Goal: Transaction & Acquisition: Book appointment/travel/reservation

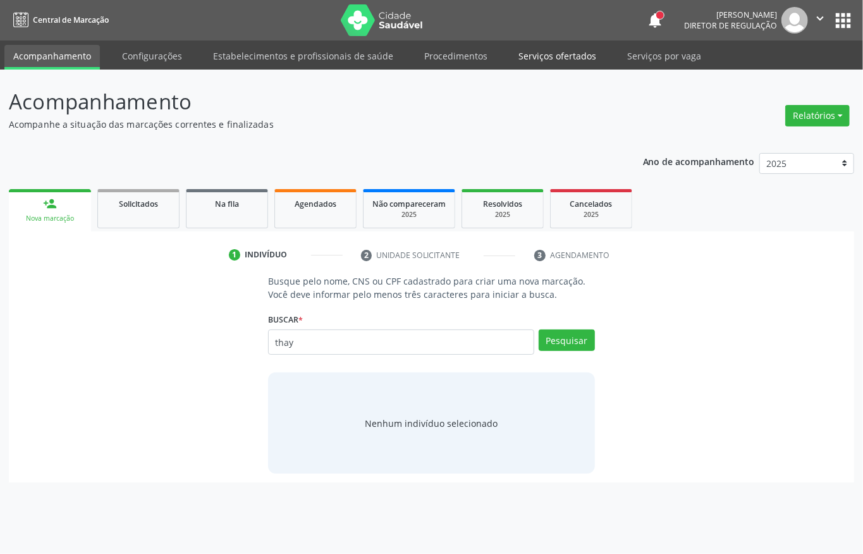
type input "thay"
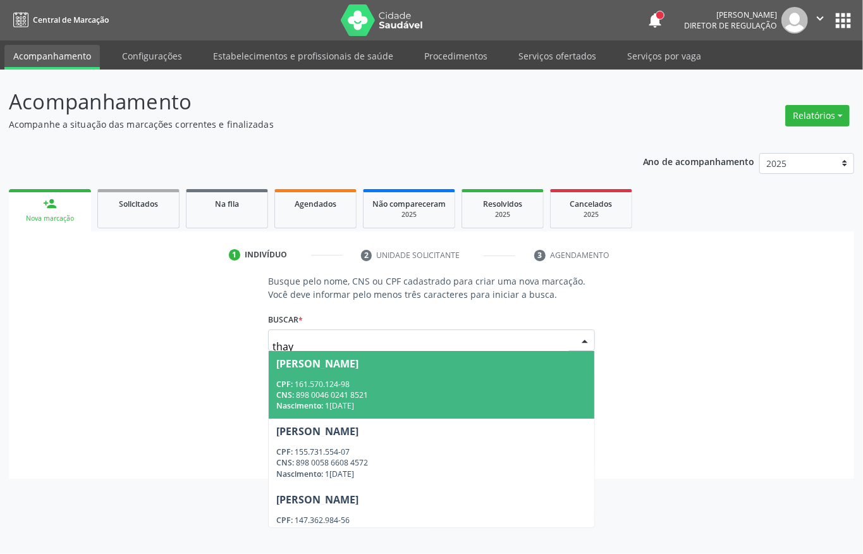
click at [372, 372] on span "[PERSON_NAME] CPF: 161.570.124-98 CNS: 898 0046 0241 8521 Nascimento: 1[DATE]" at bounding box center [431, 385] width 325 height 68
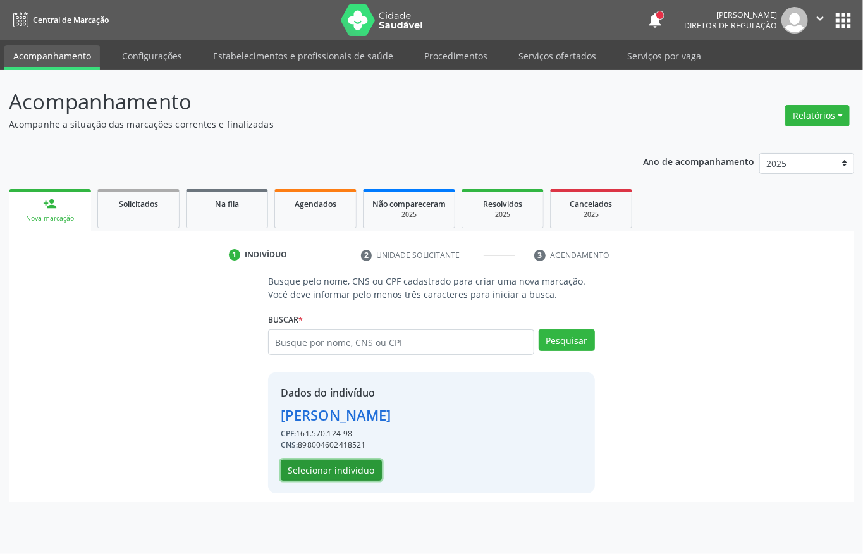
click at [347, 465] on button "Selecionar indivíduo" at bounding box center [331, 469] width 101 height 21
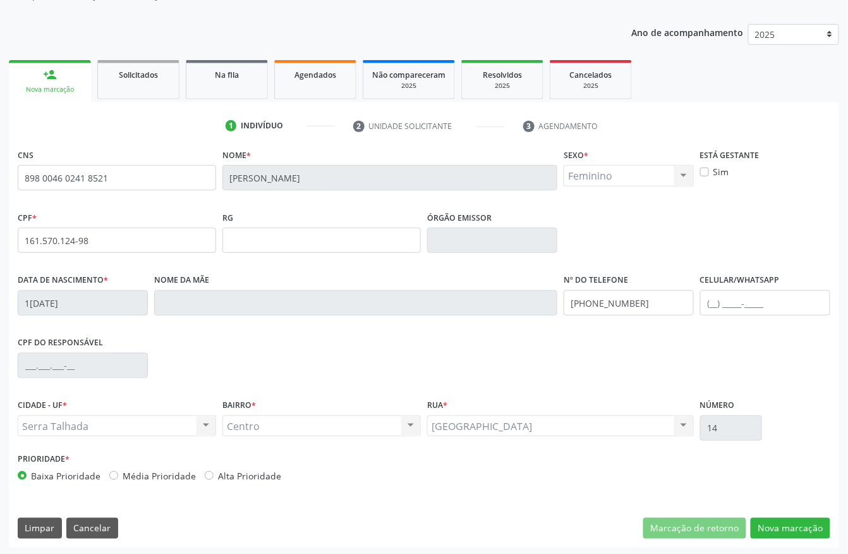
scroll to position [132, 0]
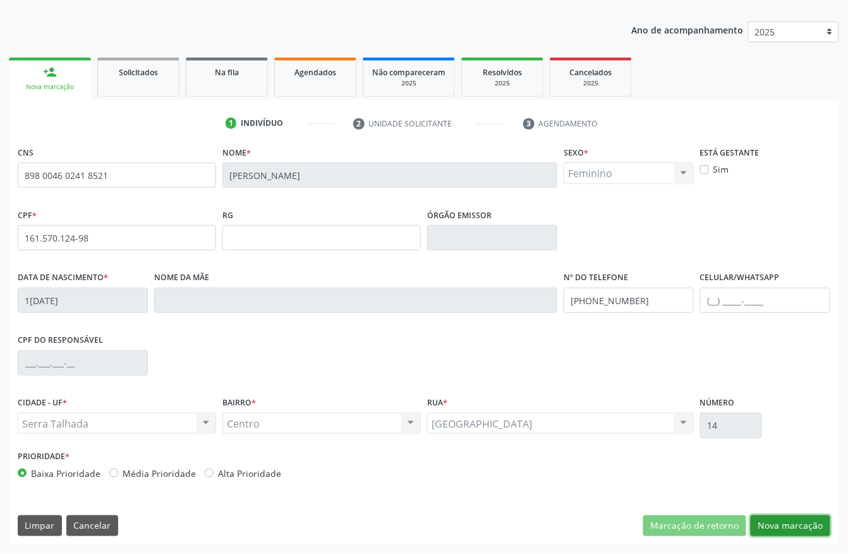
click at [767, 532] on button "Nova marcação" at bounding box center [791, 525] width 80 height 21
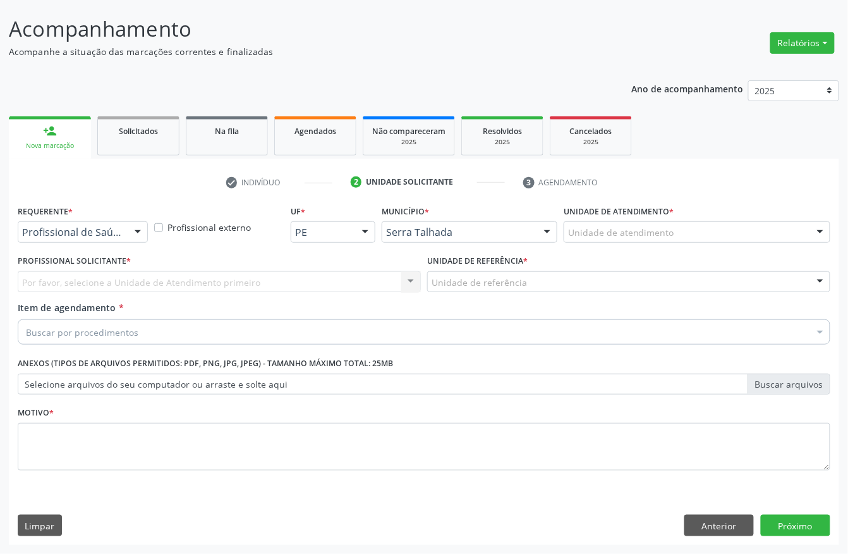
scroll to position [74, 0]
click at [128, 233] on div at bounding box center [137, 232] width 19 height 21
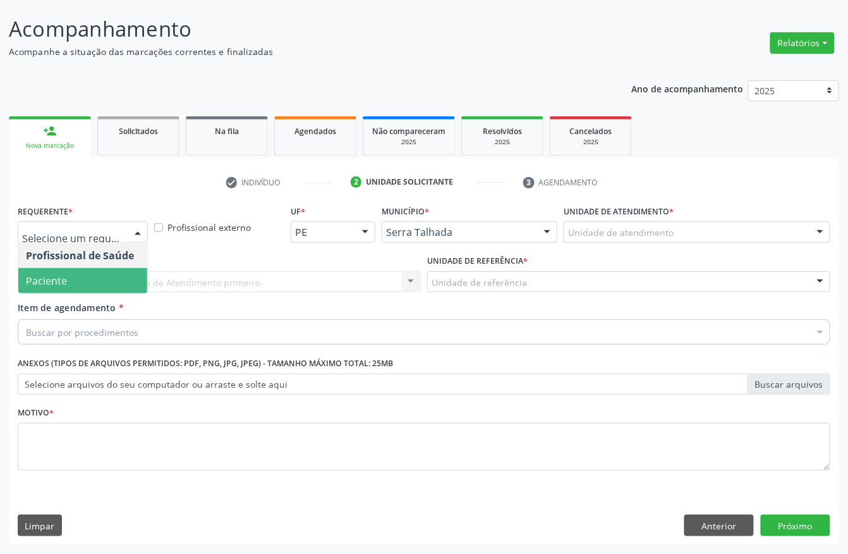
click at [82, 279] on span "Paciente" at bounding box center [82, 280] width 129 height 25
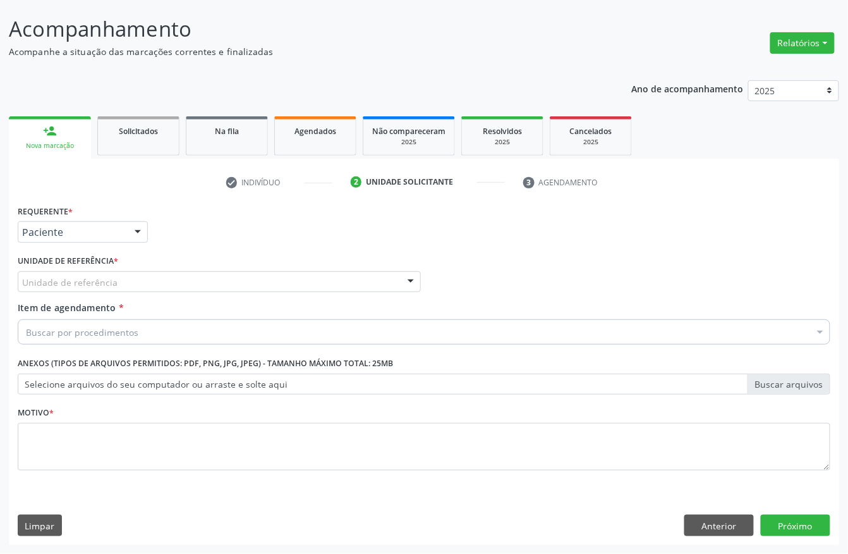
drag, startPoint x: 77, startPoint y: 281, endPoint x: 92, endPoint y: 294, distance: 19.3
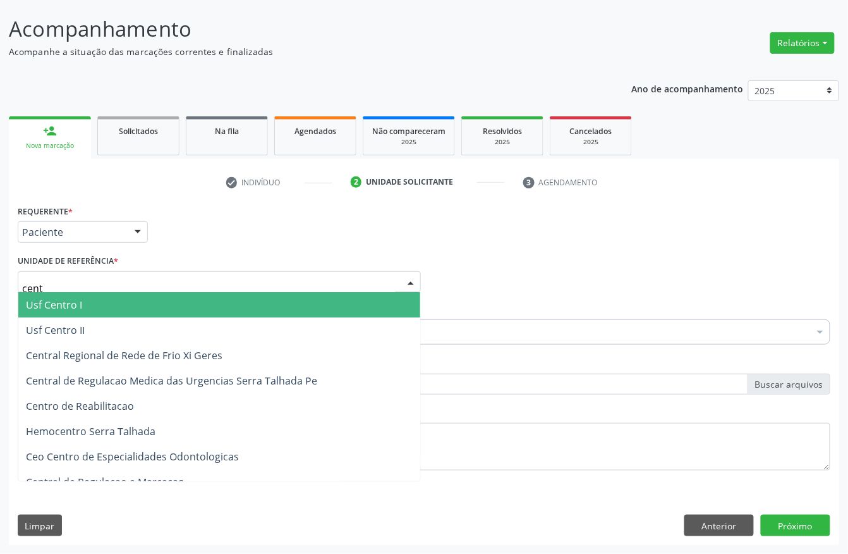
type input "centr"
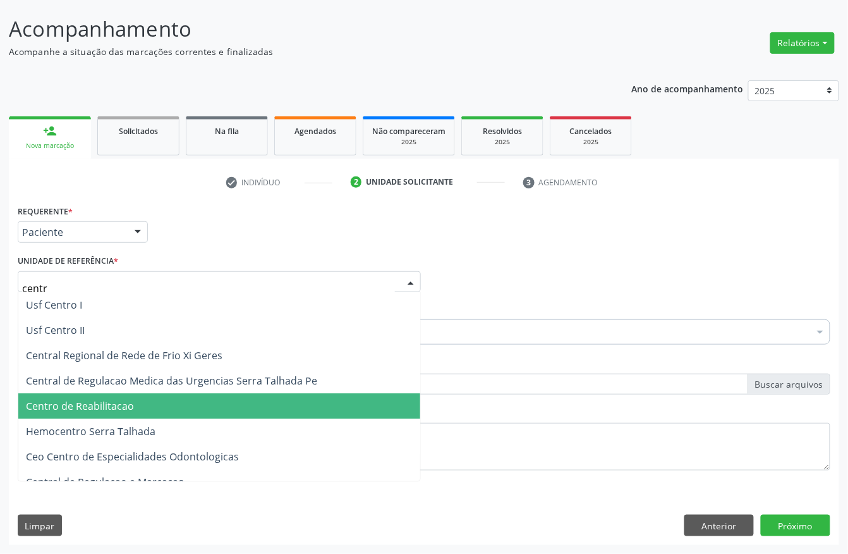
click at [104, 393] on span "Centro de Reabilitacao" at bounding box center [219, 405] width 402 height 25
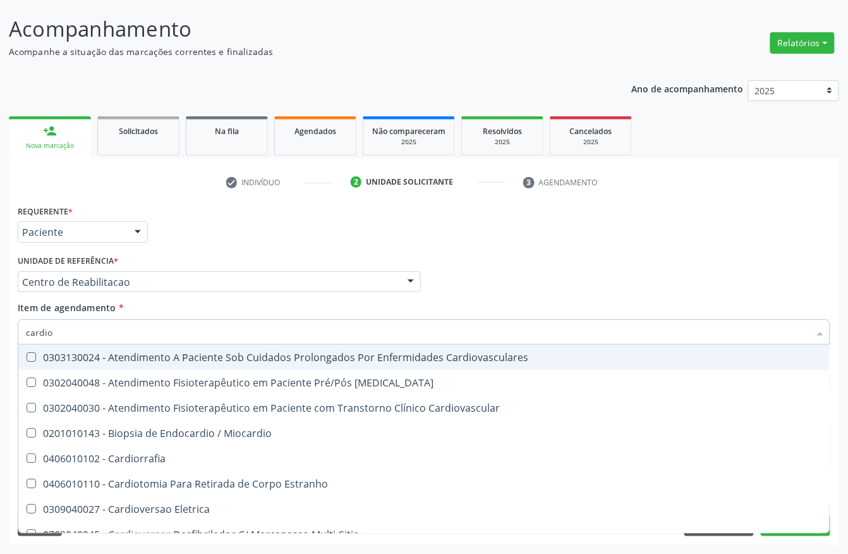
type input "cardiol"
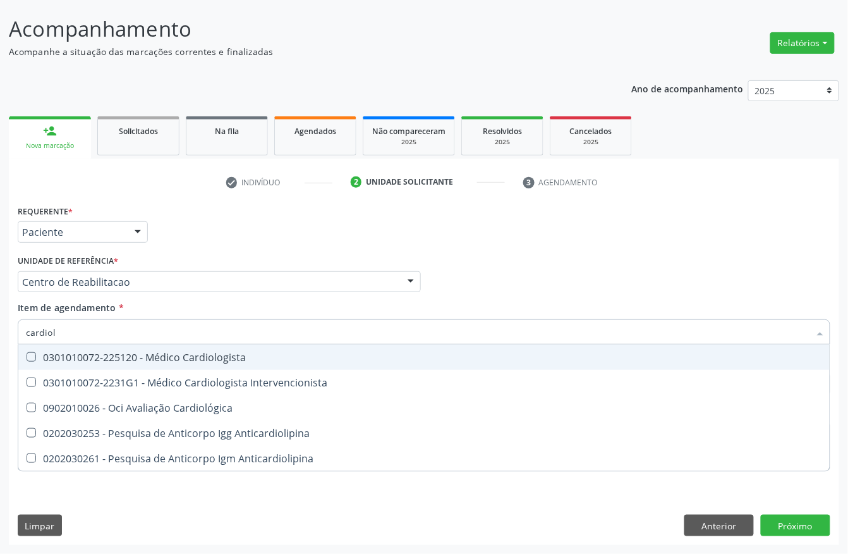
click at [169, 360] on div "0301010072-225120 - Médico Cardiologista" at bounding box center [424, 357] width 796 height 10
checkbox Cardiologista "true"
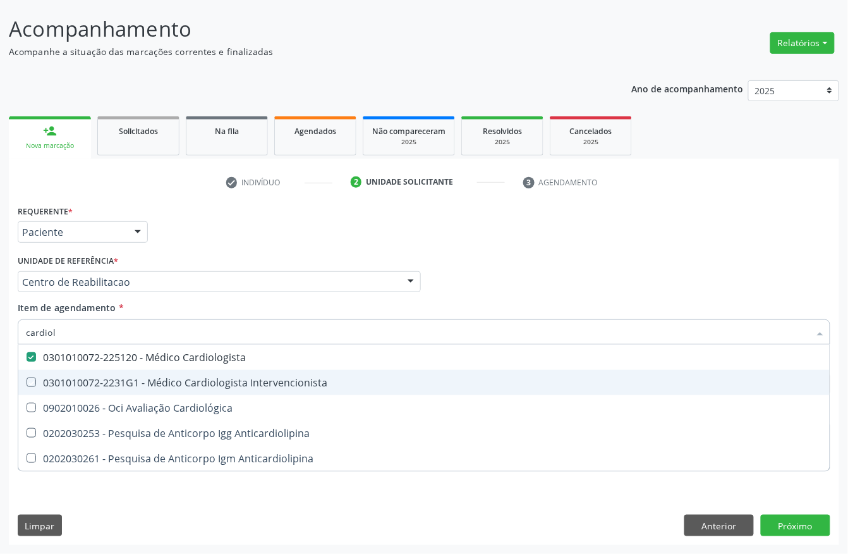
click at [0, 372] on div "Acompanhamento Acompanhe a situação das marcações correntes e finalizadas Relat…" at bounding box center [424, 275] width 848 height 557
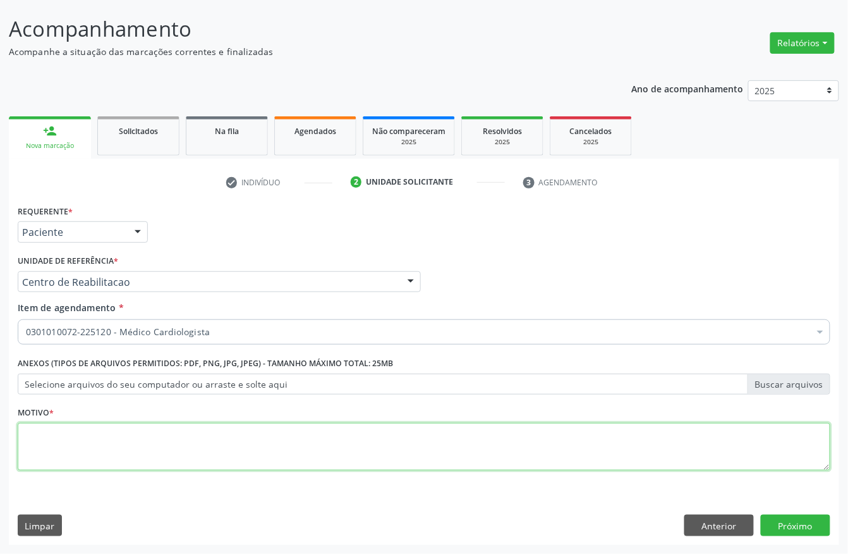
click at [76, 437] on textarea at bounding box center [424, 447] width 813 height 48
type textarea "."
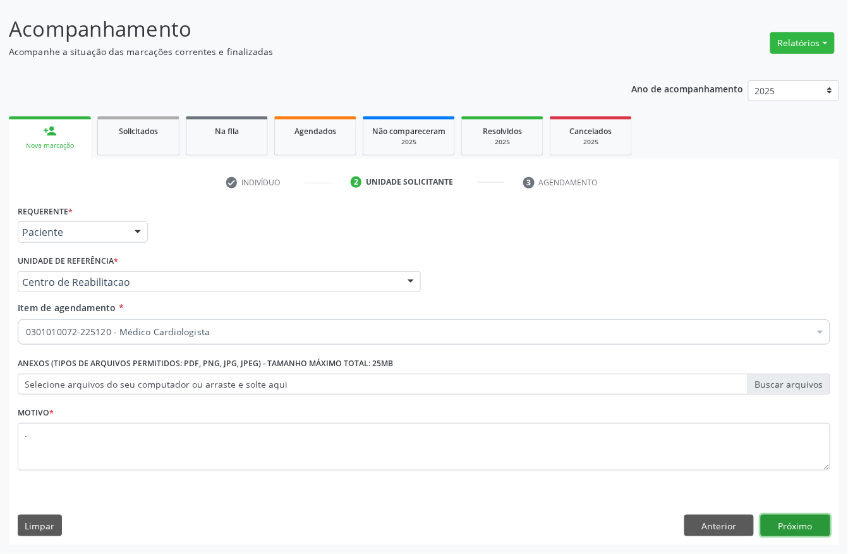
click at [794, 531] on button "Próximo" at bounding box center [796, 524] width 70 height 21
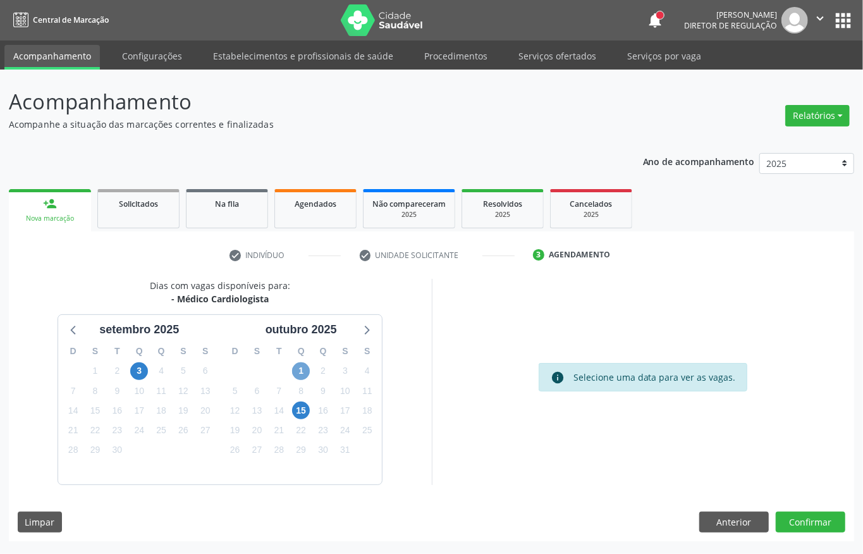
click at [306, 370] on span "1" at bounding box center [301, 371] width 18 height 18
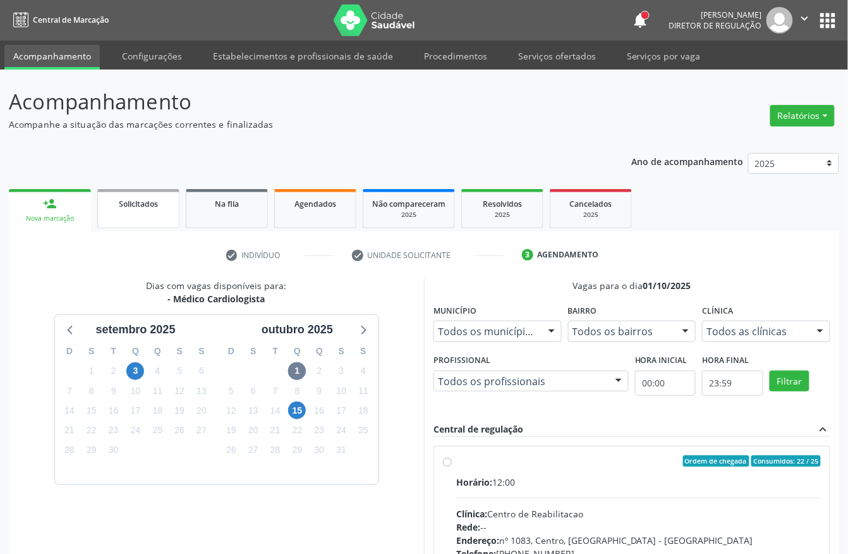
click at [171, 212] on link "Solicitados" at bounding box center [138, 208] width 82 height 39
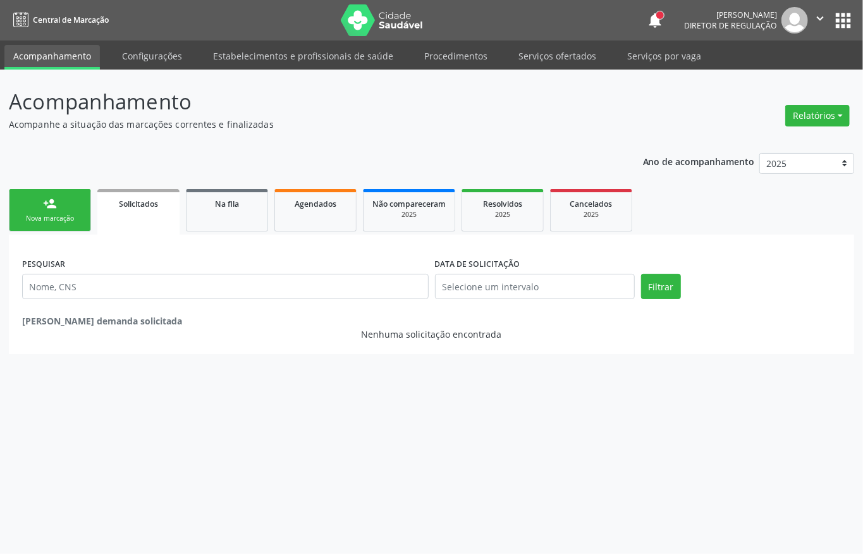
click at [54, 212] on link "person_add Nova marcação" at bounding box center [50, 210] width 82 height 42
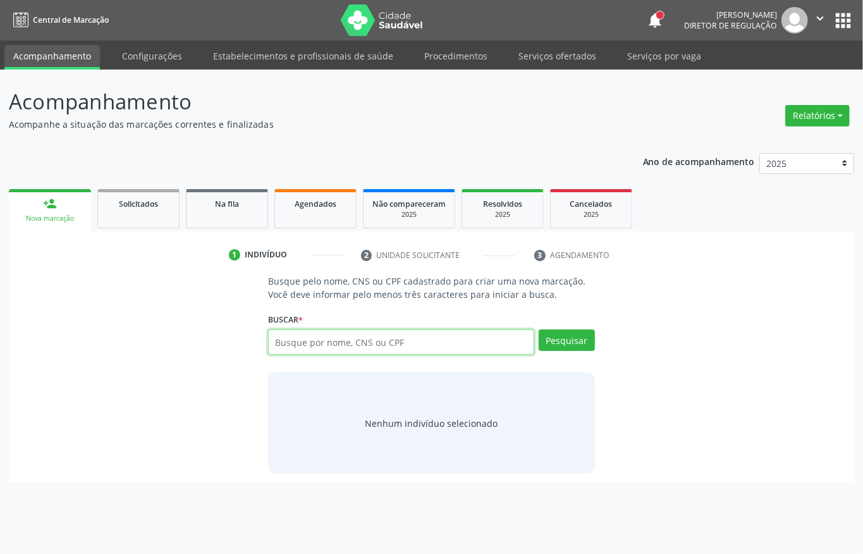
click at [300, 345] on input "text" at bounding box center [401, 341] width 266 height 25
type input "702003786697990"
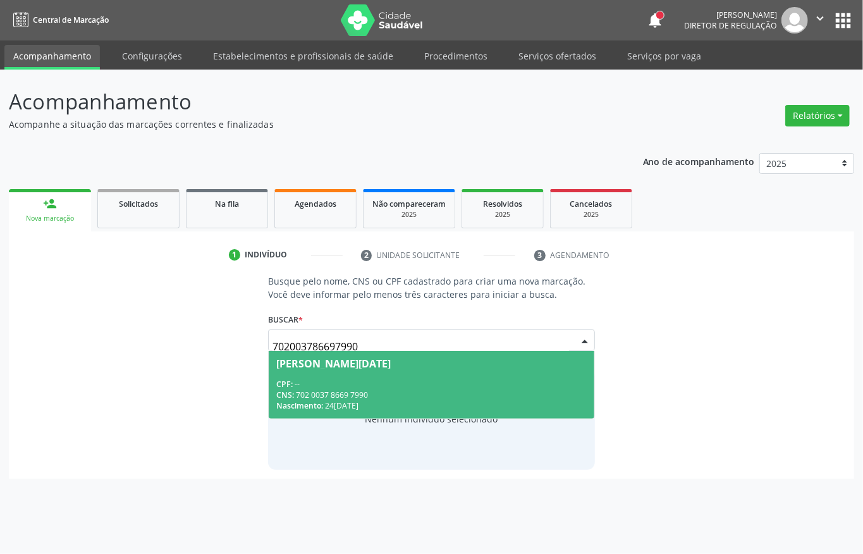
click at [365, 382] on div "CPF: --" at bounding box center [431, 384] width 310 height 11
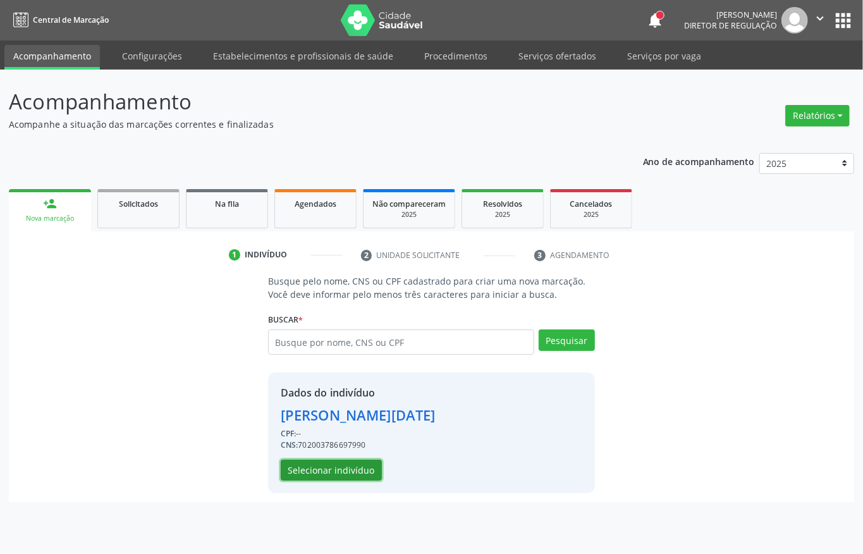
click at [339, 468] on button "Selecionar indivíduo" at bounding box center [331, 469] width 101 height 21
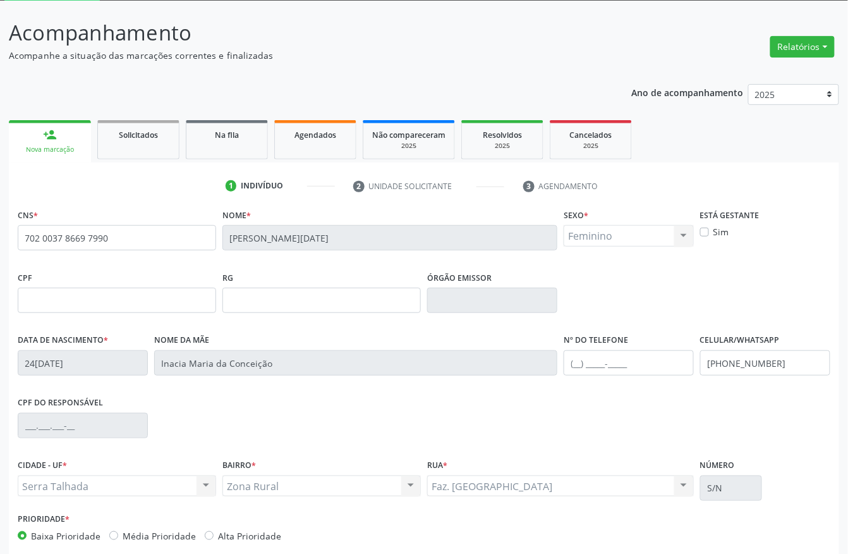
scroll to position [132, 0]
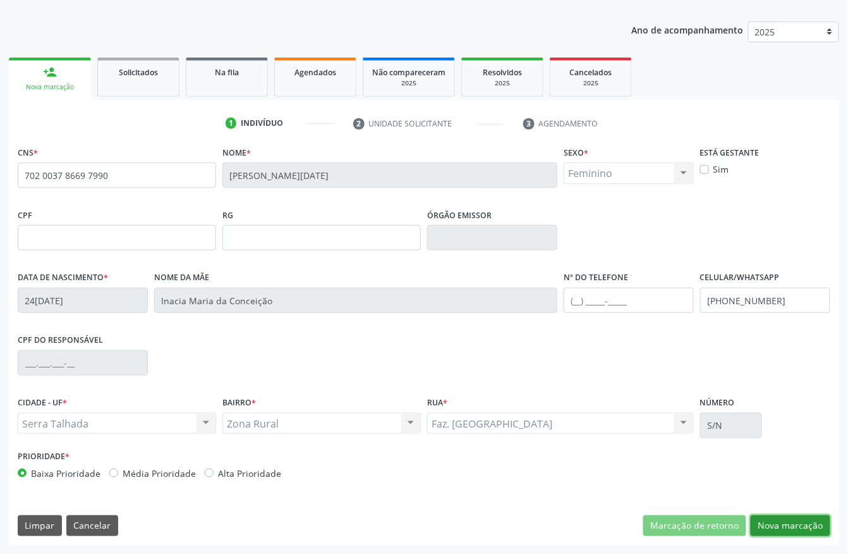
click at [765, 526] on button "Nova marcação" at bounding box center [791, 525] width 80 height 21
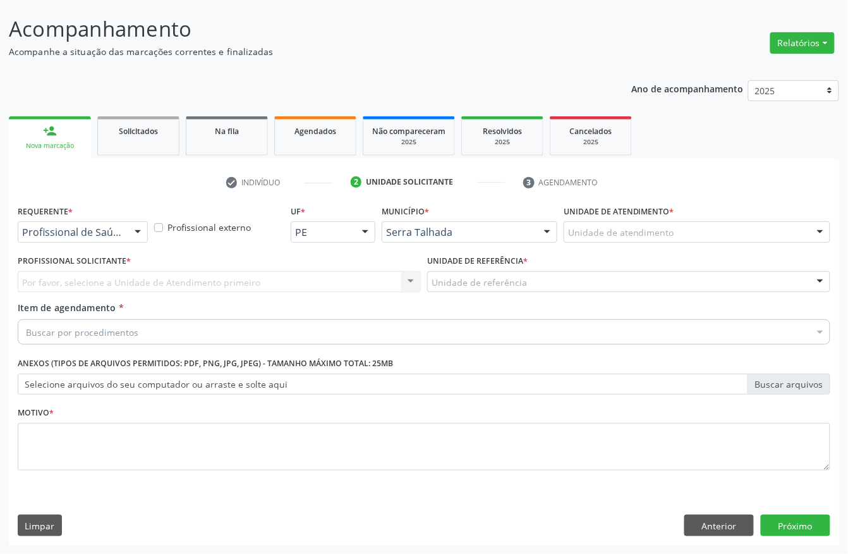
scroll to position [74, 0]
click at [130, 226] on div at bounding box center [137, 232] width 19 height 21
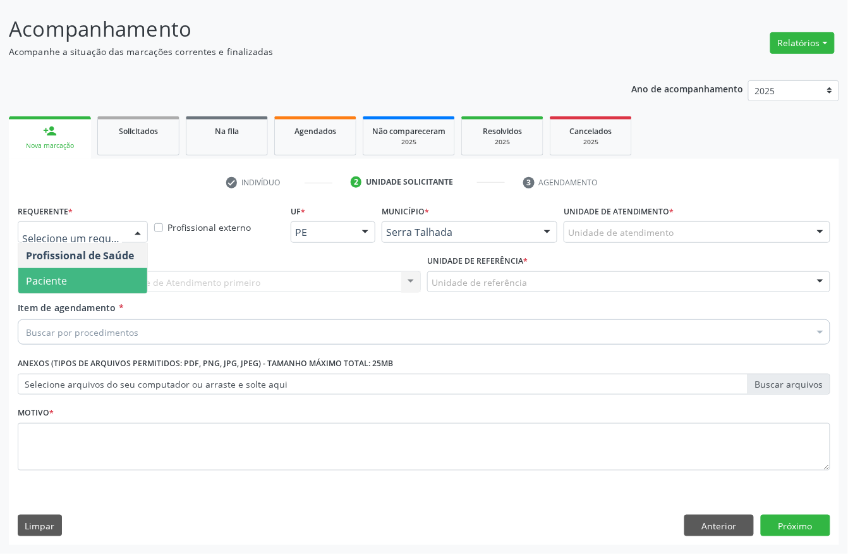
click at [105, 281] on span "Paciente" at bounding box center [82, 280] width 129 height 25
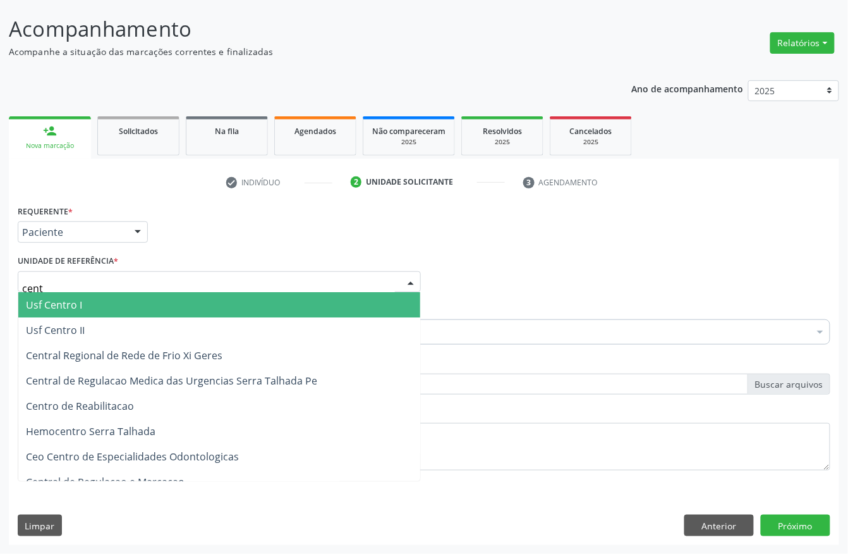
type input "centr"
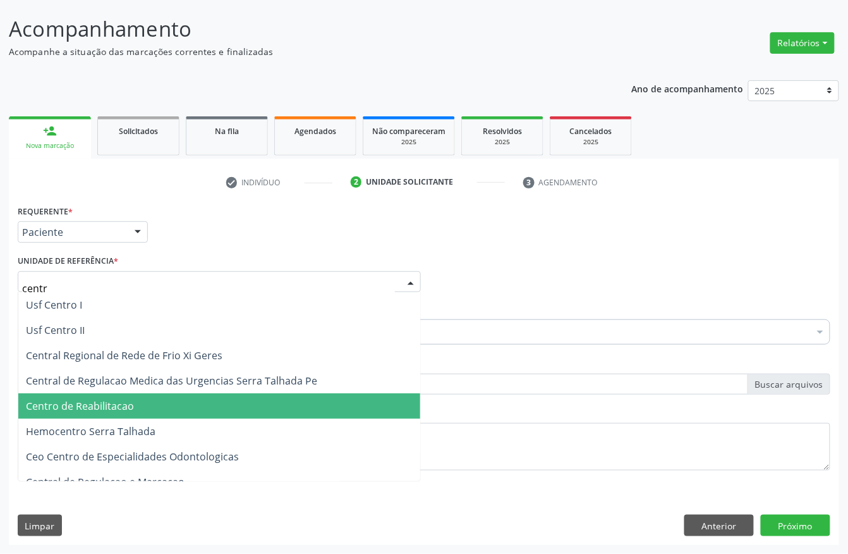
click at [138, 397] on span "Centro de Reabilitacao" at bounding box center [219, 405] width 402 height 25
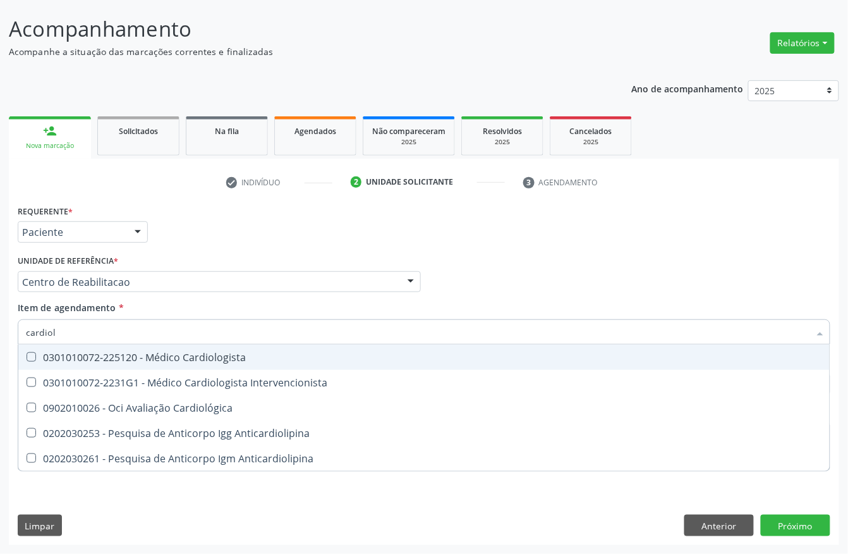
type input "cardiolo"
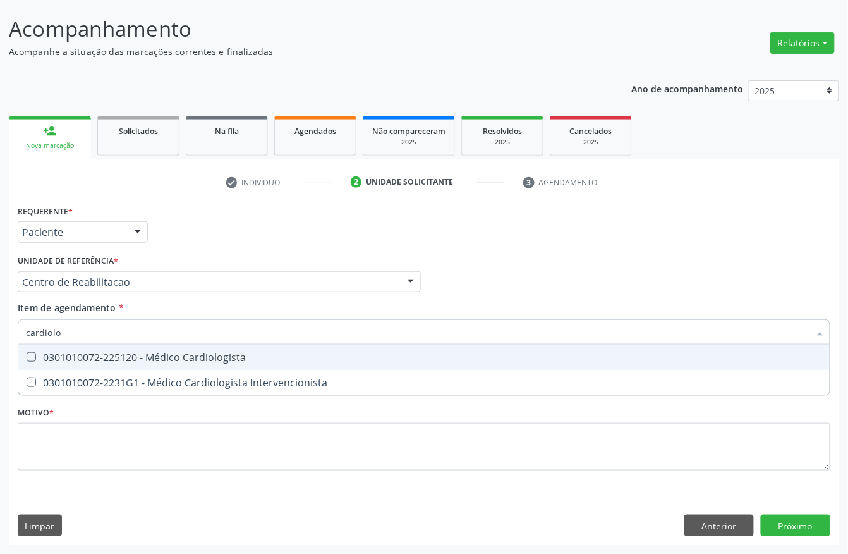
click at [107, 354] on div "0301010072-225120 - Médico Cardiologista" at bounding box center [424, 357] width 796 height 10
checkbox Cardiologista "true"
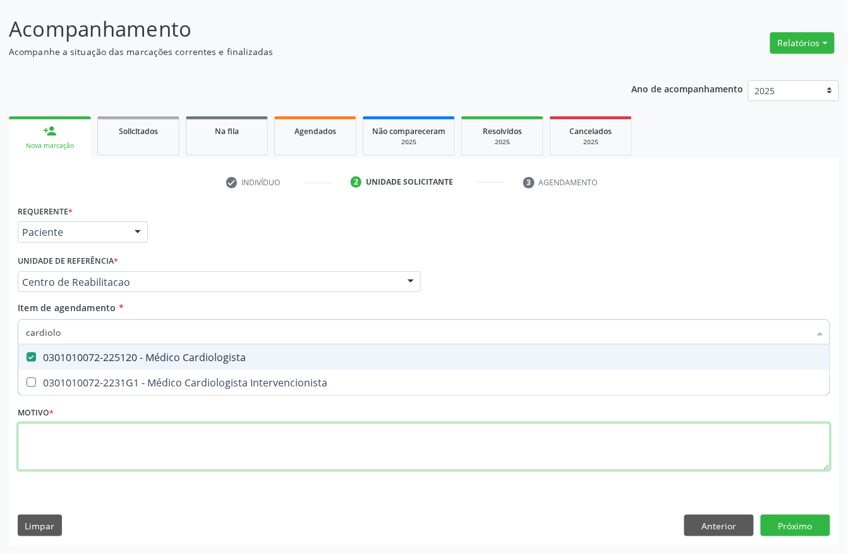
click at [97, 453] on div "Requerente * Paciente Profissional de Saúde Paciente Nenhum resultado encontrad…" at bounding box center [424, 345] width 813 height 286
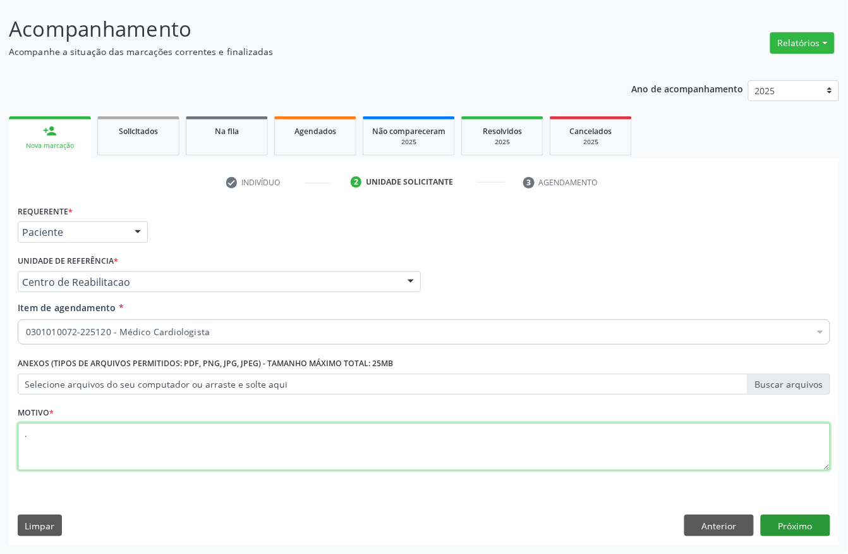
type textarea "."
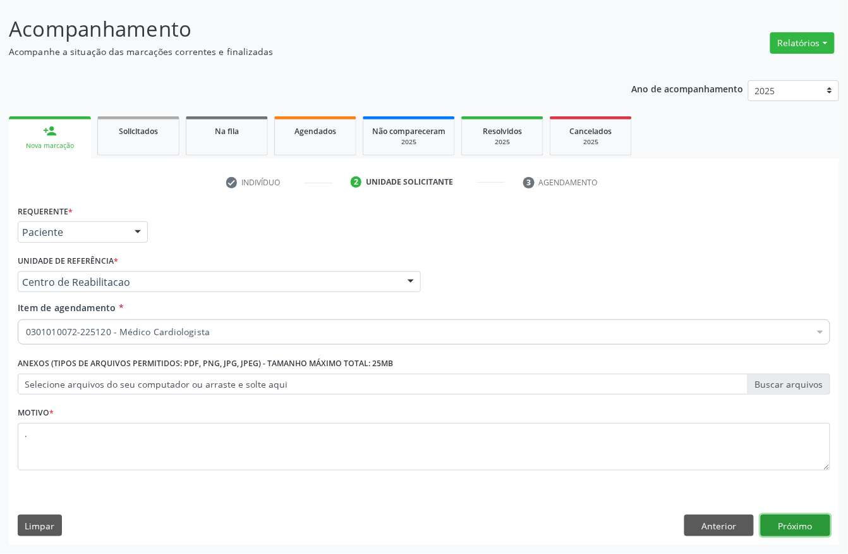
click at [780, 532] on button "Próximo" at bounding box center [796, 524] width 70 height 21
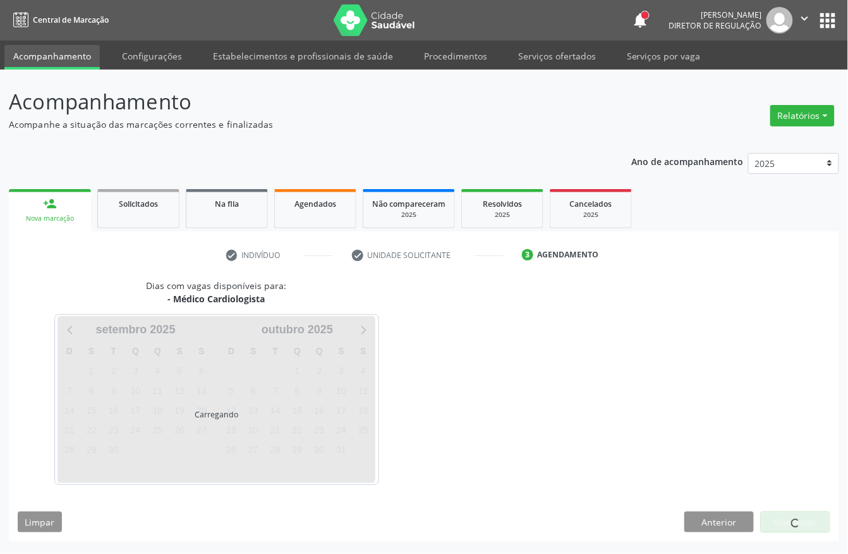
scroll to position [0, 0]
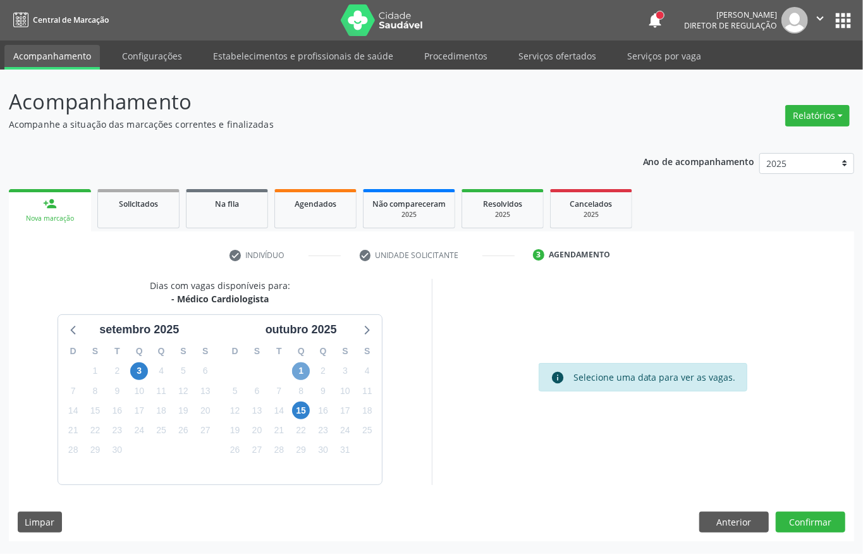
click at [302, 377] on span "1" at bounding box center [301, 371] width 18 height 18
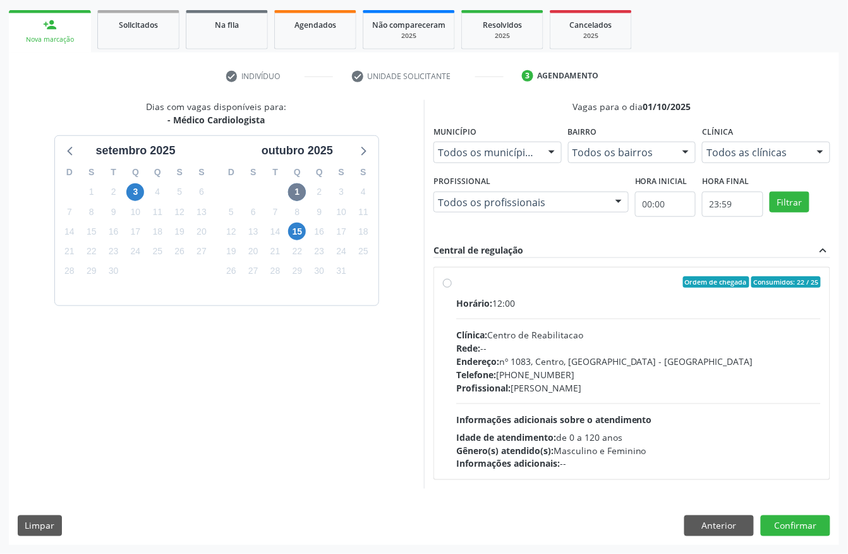
click at [532, 409] on div "Horário: 12:00 Clínica: Centro de Reabilitacao Rede: -- Endereço: [STREET_ADDRE…" at bounding box center [638, 383] width 365 height 174
click at [452, 288] on input "Ordem de chegada Consumidos: 22 / 25 Horário: 12:00 Clínica: Centro de Reabilit…" at bounding box center [447, 281] width 9 height 11
radio input "true"
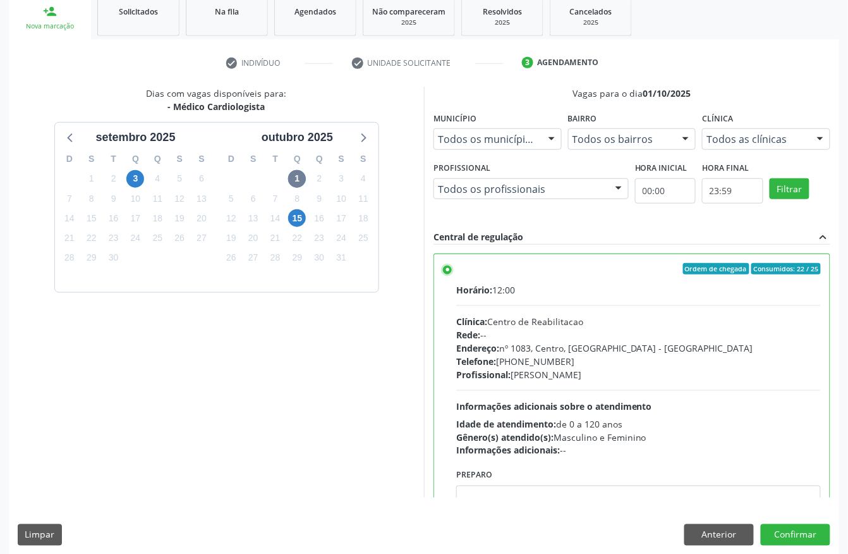
scroll to position [202, 0]
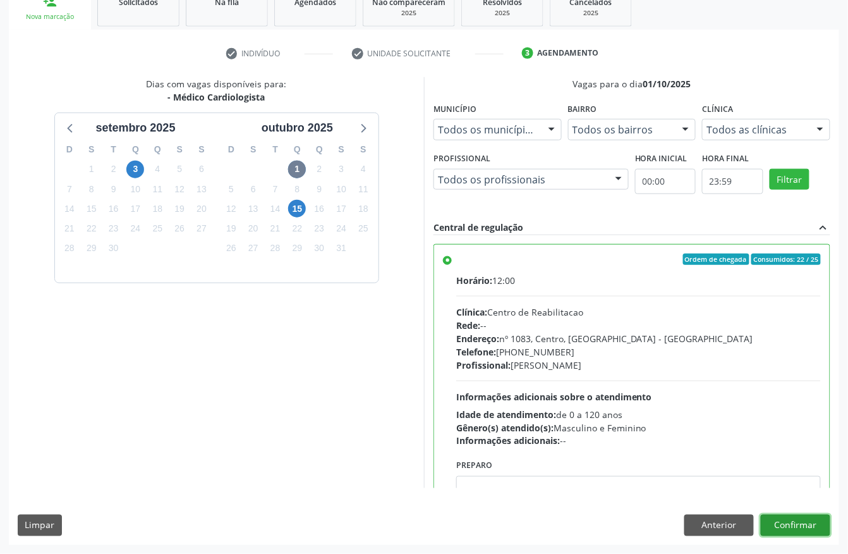
click at [794, 529] on button "Confirmar" at bounding box center [796, 524] width 70 height 21
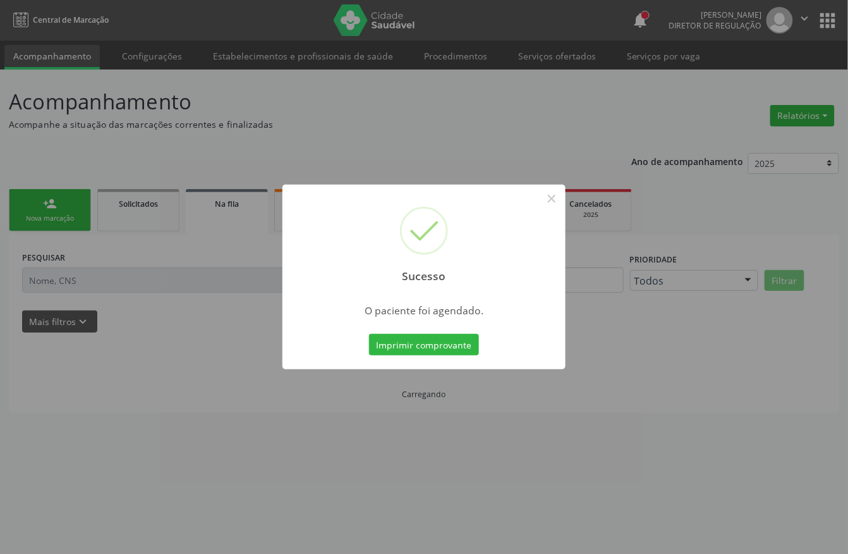
scroll to position [0, 0]
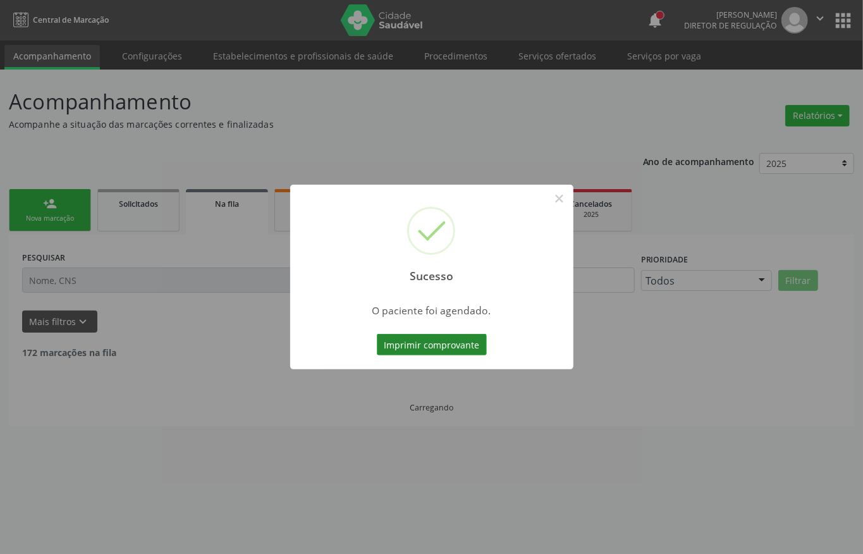
click at [412, 342] on button "Imprimir comprovante" at bounding box center [432, 344] width 110 height 21
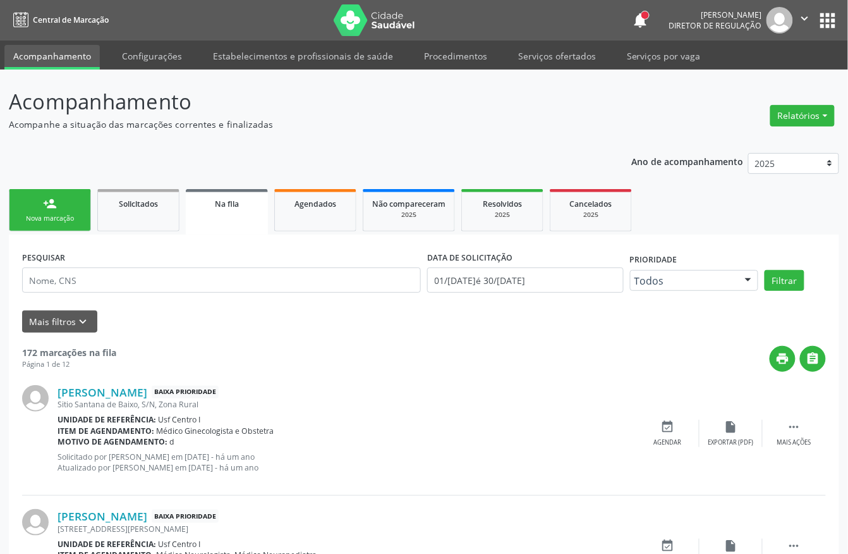
click at [73, 205] on link "person_add Nova marcação" at bounding box center [50, 210] width 82 height 42
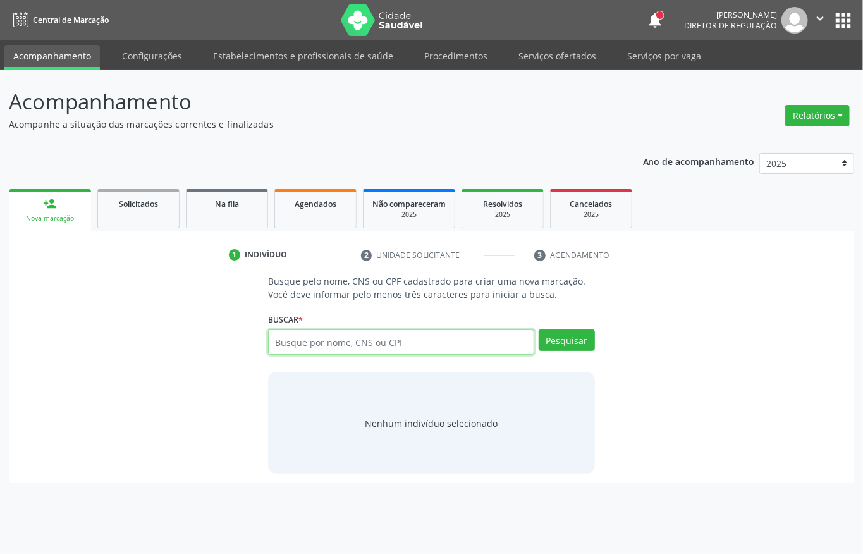
click at [336, 344] on input "text" at bounding box center [401, 341] width 266 height 25
type input "marineide artem"
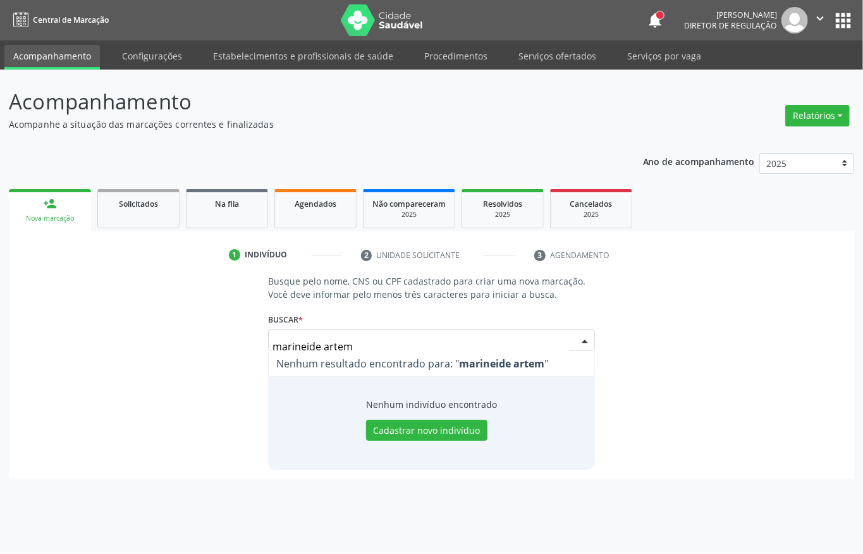
drag, startPoint x: 377, startPoint y: 342, endPoint x: 217, endPoint y: 344, distance: 159.3
click at [218, 344] on div "Busque pelo nome, CNS ou CPF cadastrado para criar uma nova marcação. Você deve…" at bounding box center [431, 371] width 827 height 195
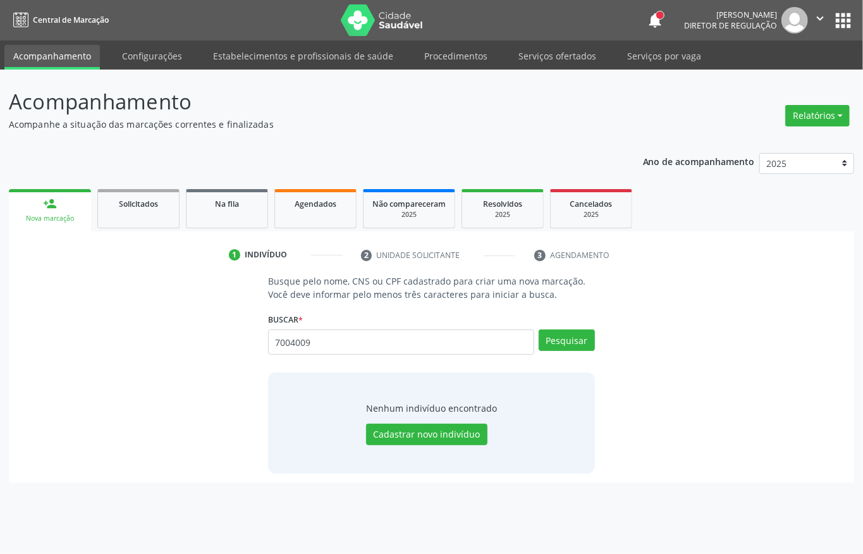
type input "70040090"
type input "7"
type input "7004009"
type input "743674205436742"
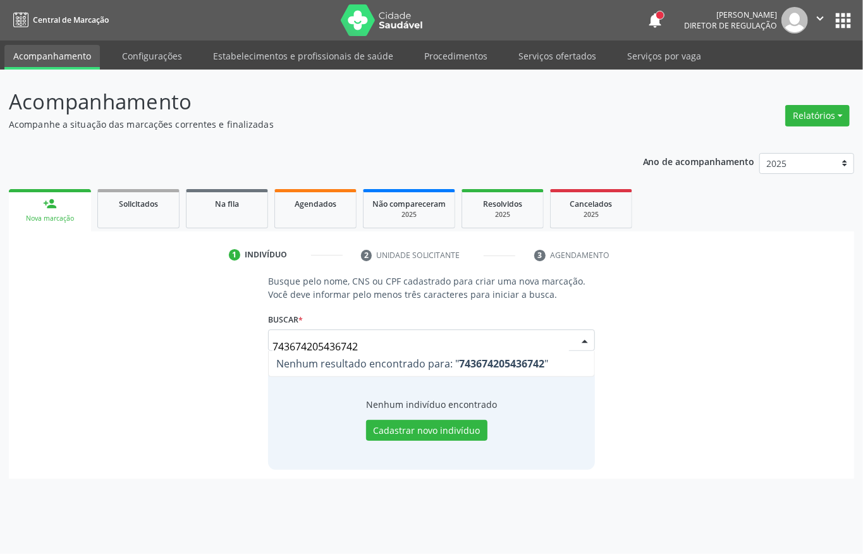
drag, startPoint x: 281, startPoint y: 353, endPoint x: 191, endPoint y: 346, distance: 90.0
click at [191, 346] on div "Busque pelo nome, CNS ou CPF cadastrado para criar uma nova marcação. Você deve…" at bounding box center [431, 371] width 827 height 195
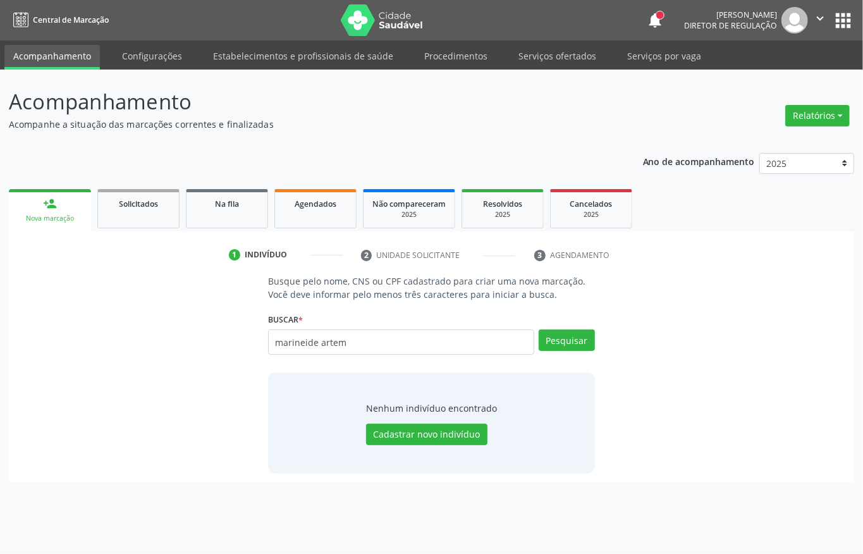
type input "marineide artem"
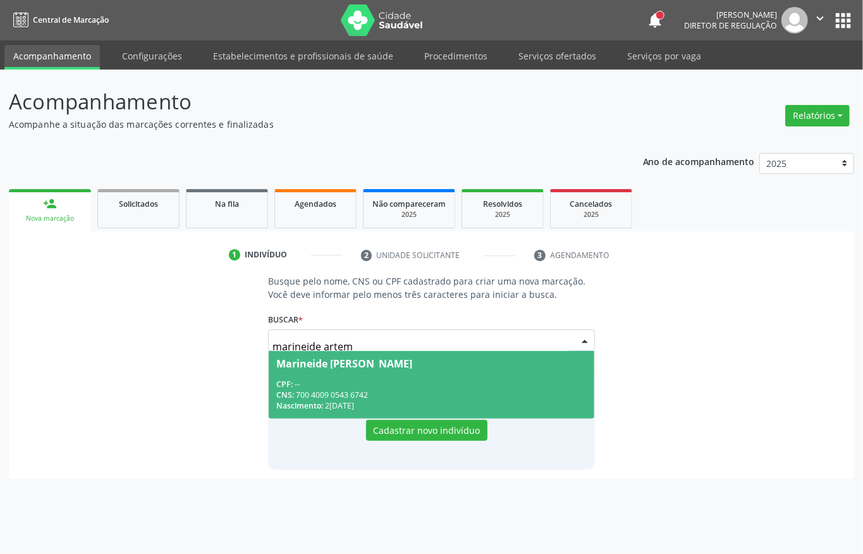
click at [451, 392] on div "CNS: 700 4009 0543 6742" at bounding box center [431, 394] width 310 height 11
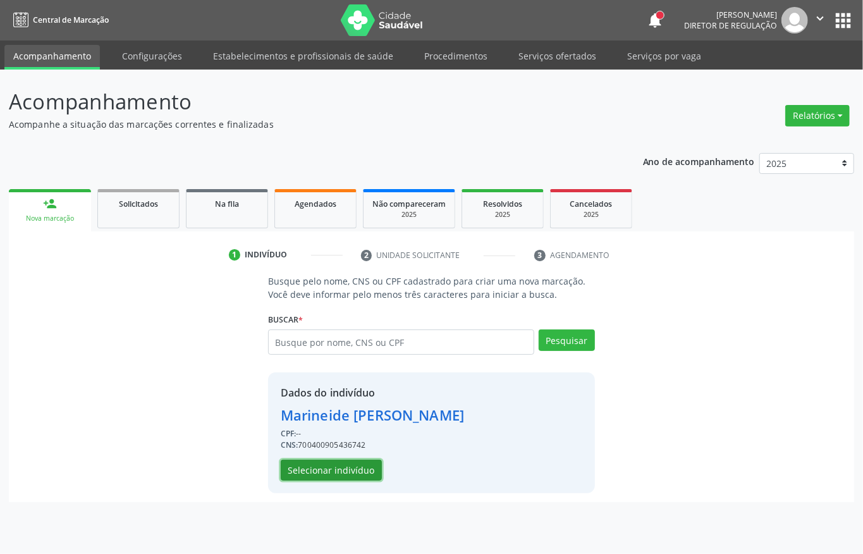
click at [367, 465] on button "Selecionar indivíduo" at bounding box center [331, 469] width 101 height 21
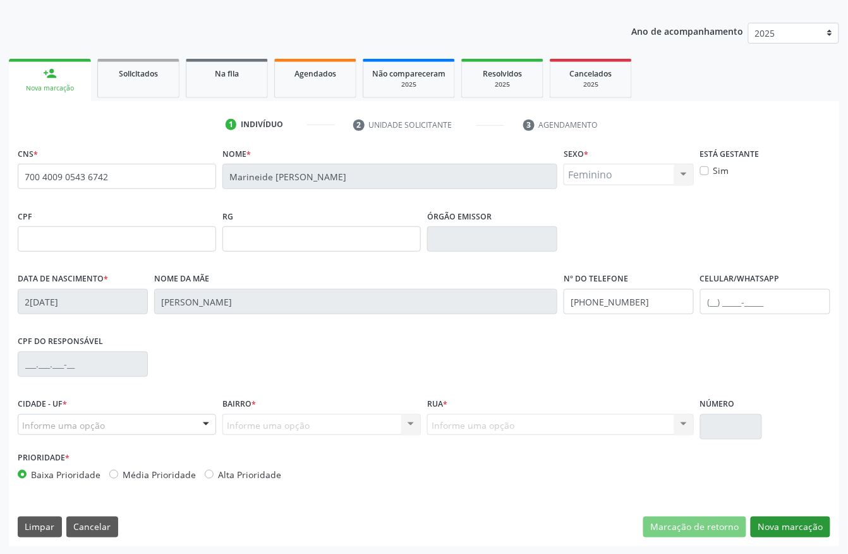
scroll to position [132, 0]
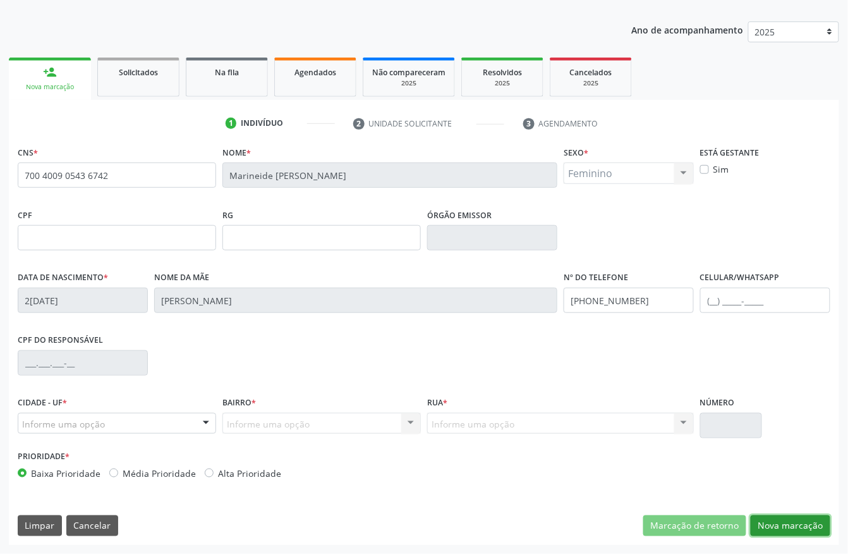
click at [779, 521] on button "Nova marcação" at bounding box center [791, 525] width 80 height 21
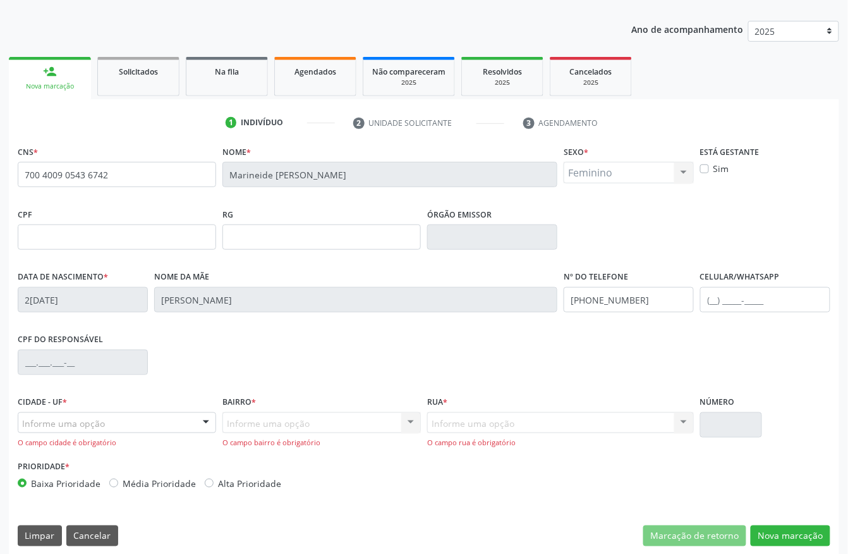
click at [158, 420] on div "Informe uma opção" at bounding box center [117, 422] width 198 height 21
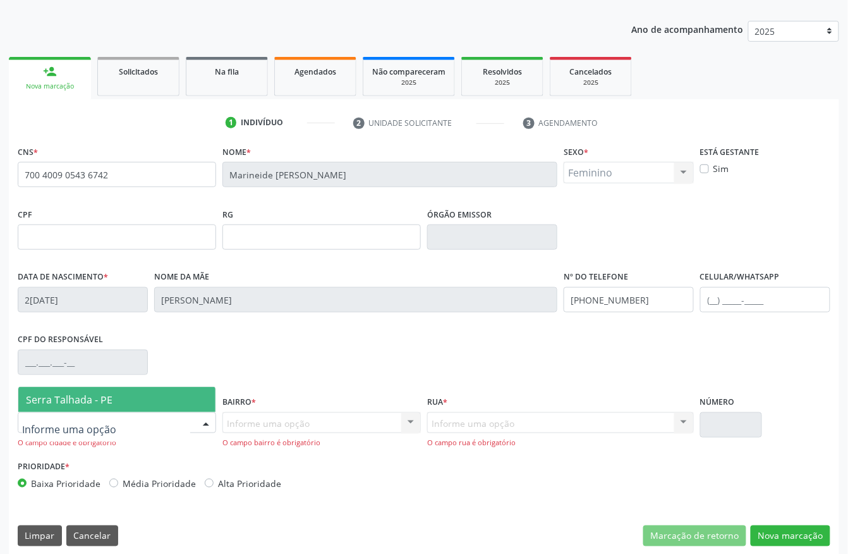
click at [142, 396] on span "Serra Talhada - PE" at bounding box center [116, 399] width 197 height 25
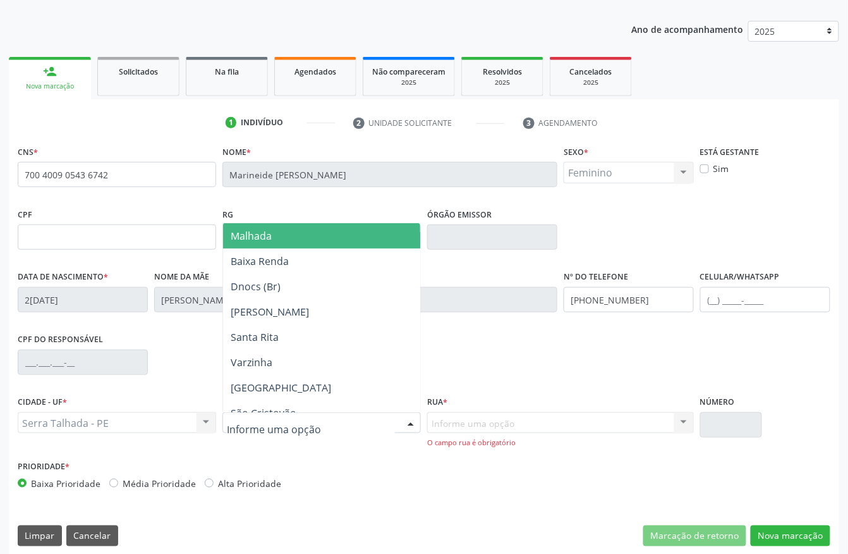
scroll to position [0, 0]
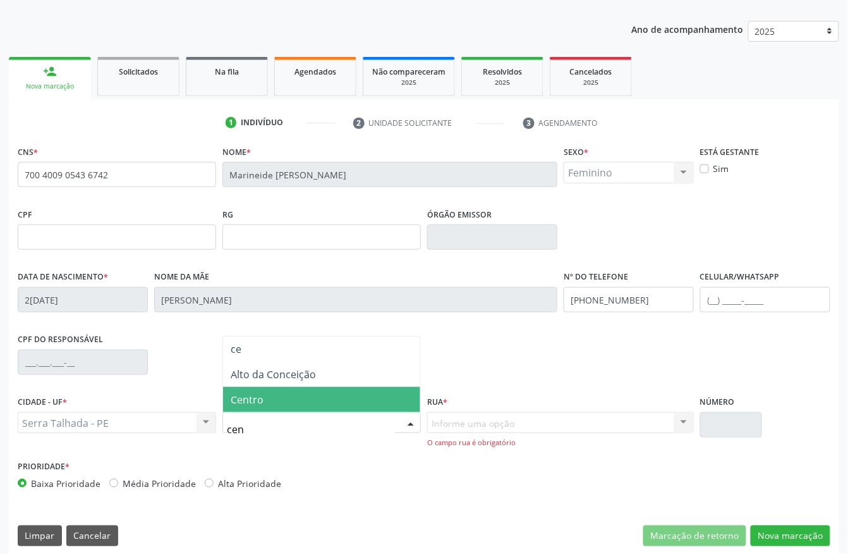
type input "cent"
click at [273, 388] on span "Centro" at bounding box center [321, 399] width 197 height 25
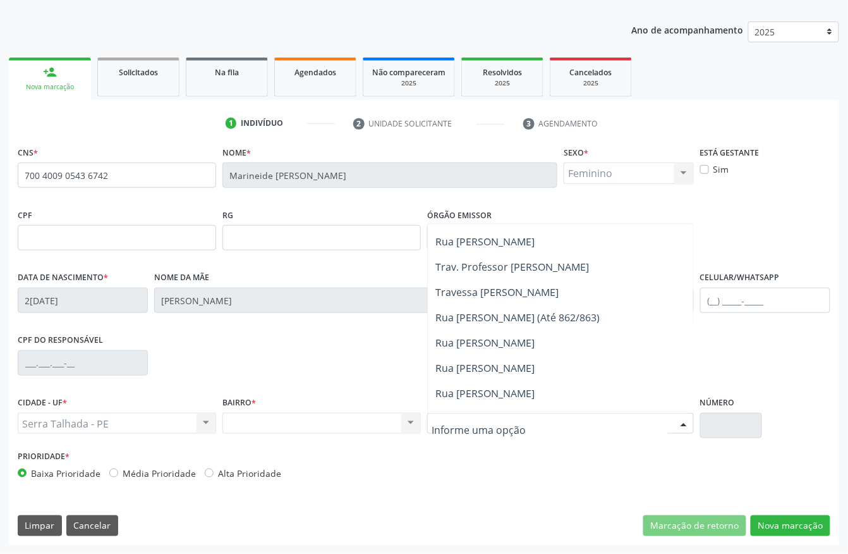
scroll to position [253, 0]
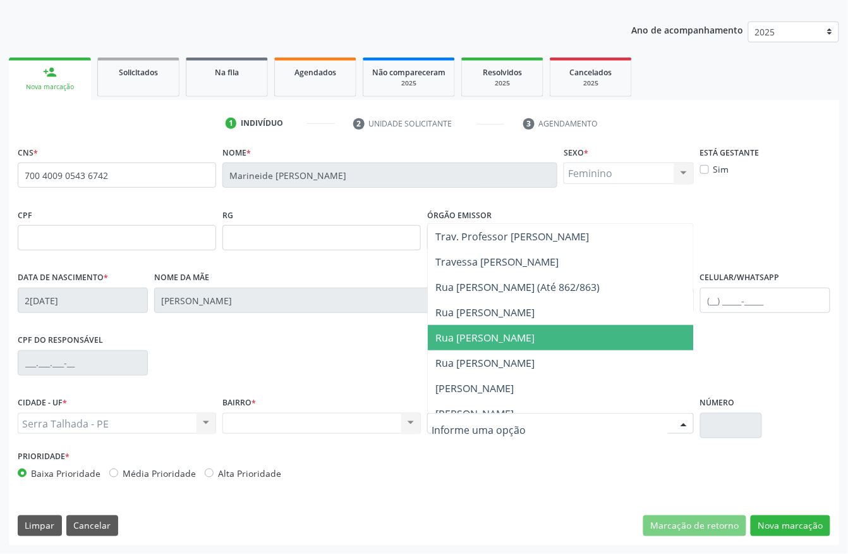
click at [527, 330] on span "Rua [PERSON_NAME]" at bounding box center [484, 337] width 99 height 14
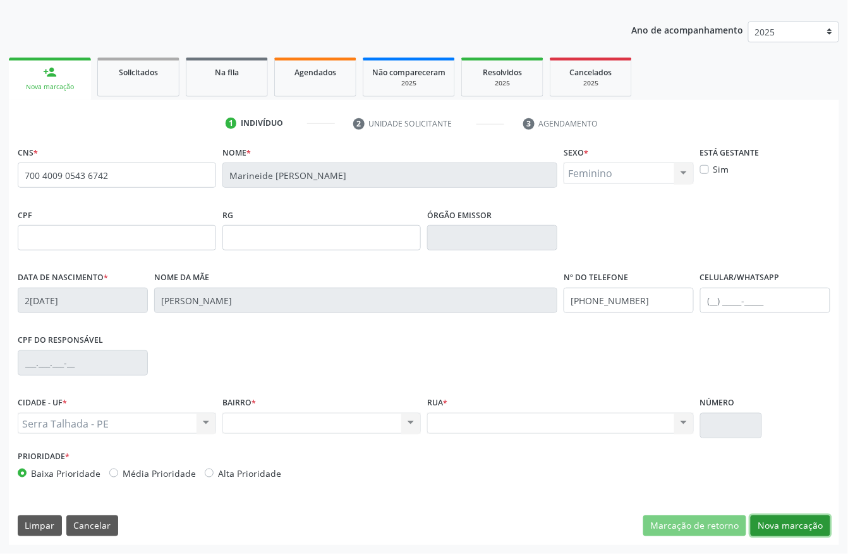
drag, startPoint x: 795, startPoint y: 519, endPoint x: 785, endPoint y: 512, distance: 12.6
click at [792, 519] on button "Nova marcação" at bounding box center [791, 525] width 80 height 21
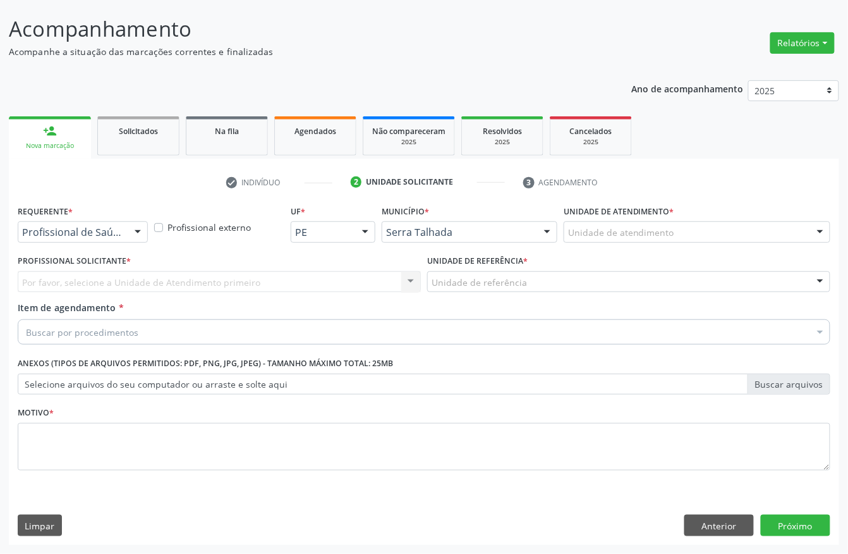
scroll to position [74, 0]
click at [135, 231] on div at bounding box center [137, 232] width 19 height 21
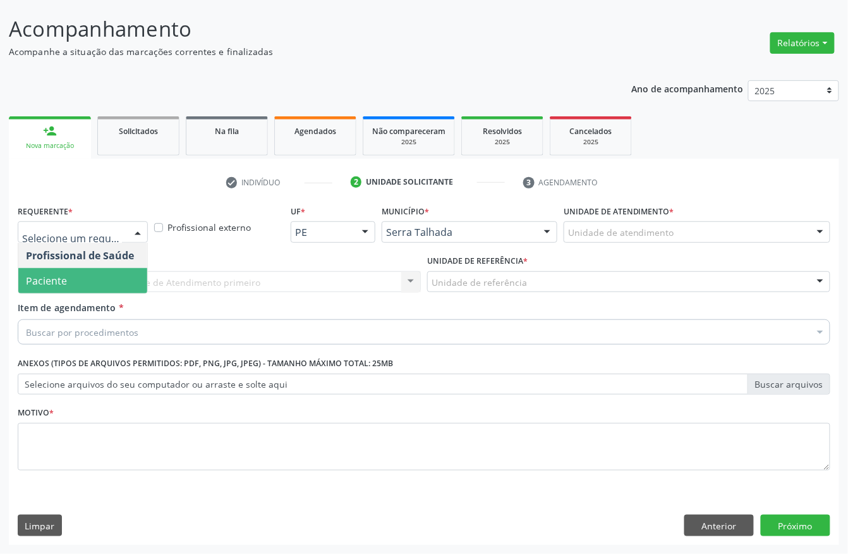
click at [128, 274] on span "Paciente" at bounding box center [82, 280] width 129 height 25
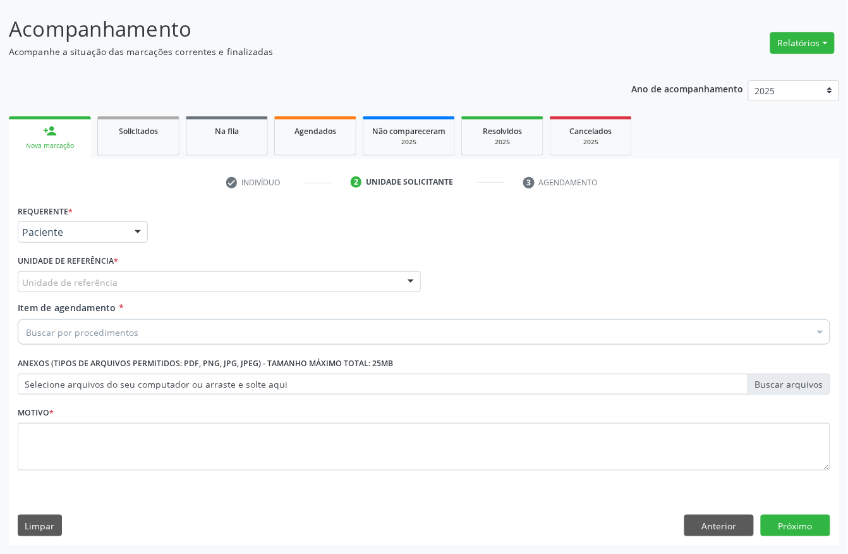
click at [131, 277] on div "Unidade de referência" at bounding box center [219, 281] width 403 height 21
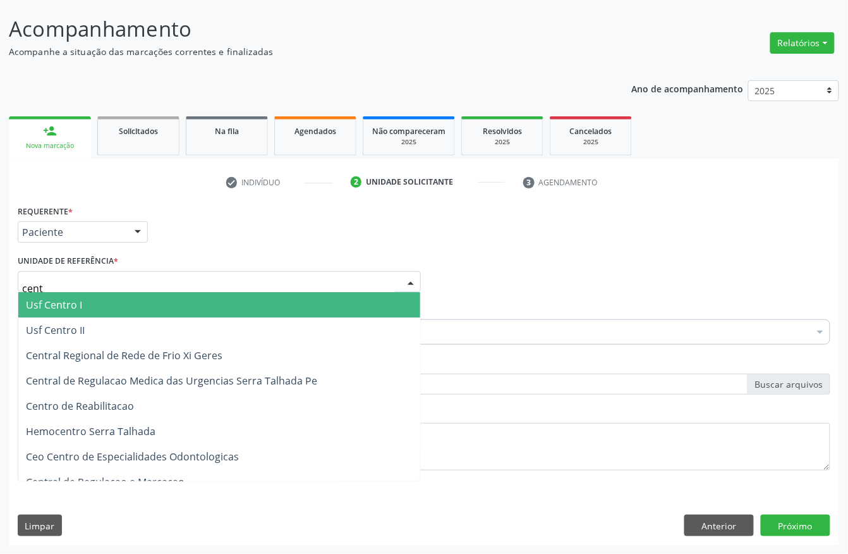
type input "centr"
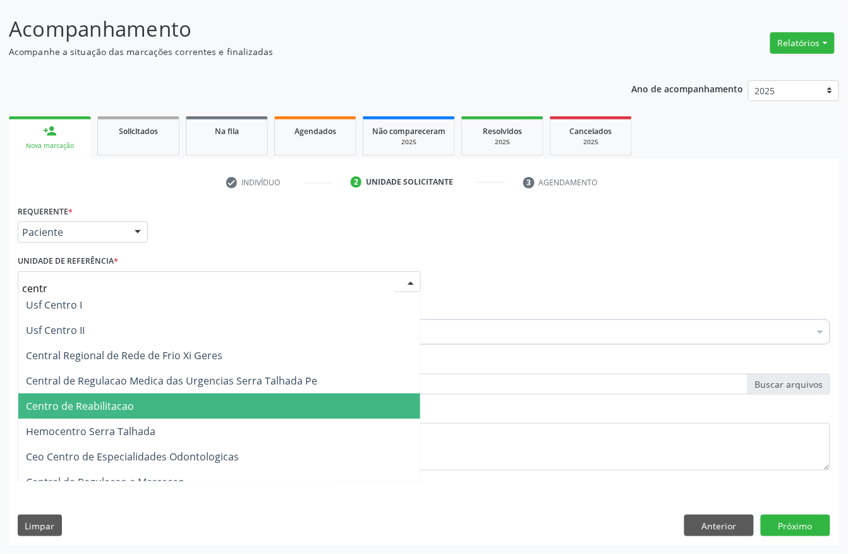
click at [155, 397] on span "Centro de Reabilitacao" at bounding box center [219, 405] width 402 height 25
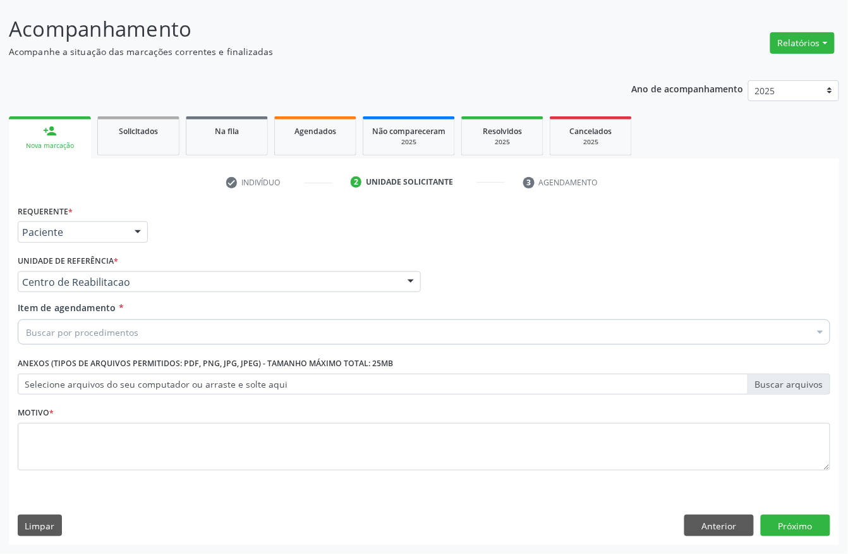
click at [147, 329] on div "Buscar por procedimentos" at bounding box center [424, 331] width 813 height 25
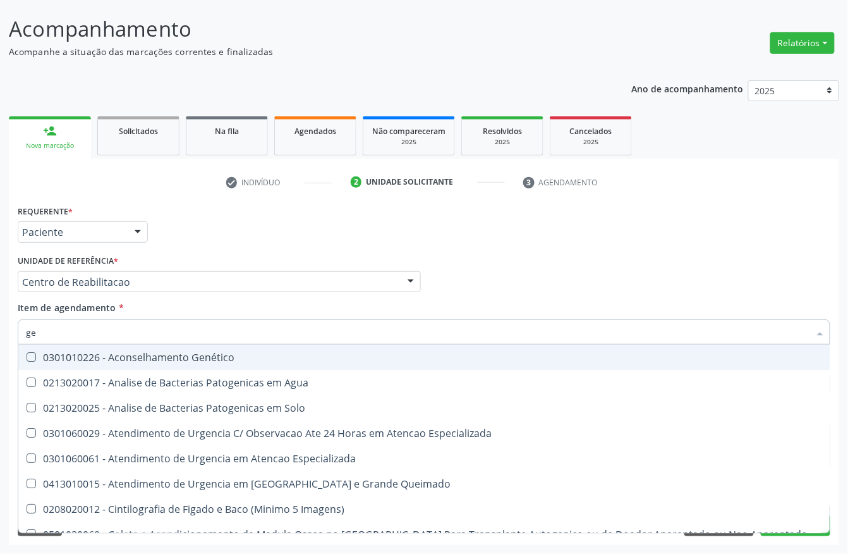
type input "g"
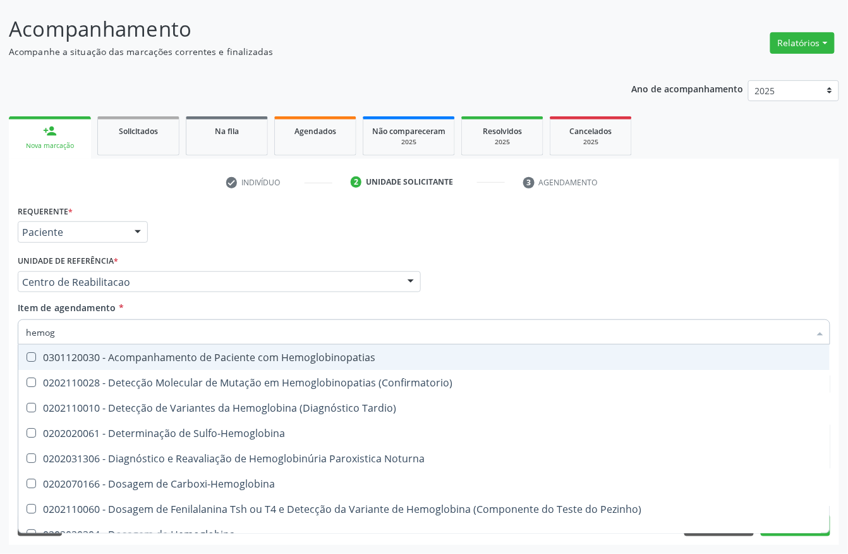
type input "hemogr"
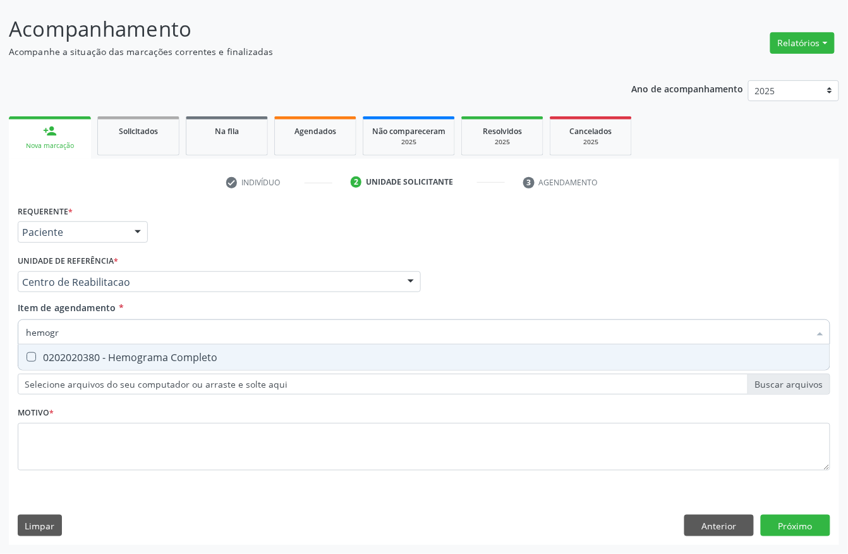
drag, startPoint x: 188, startPoint y: 350, endPoint x: 133, endPoint y: 335, distance: 57.0
click at [185, 352] on div "0202020380 - Hemograma Completo" at bounding box center [424, 357] width 796 height 10
checkbox Completo "true"
drag, startPoint x: 43, startPoint y: 337, endPoint x: 0, endPoint y: 339, distance: 43.0
click at [0, 339] on div "Acompanhamento Acompanhe a situação das marcações correntes e finalizadas Relat…" at bounding box center [424, 275] width 848 height 557
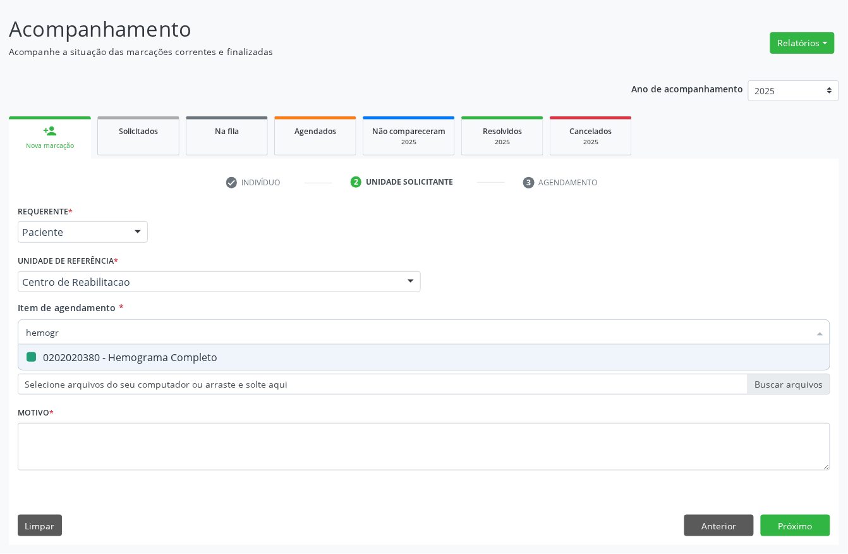
type input "g"
checkbox Completo "false"
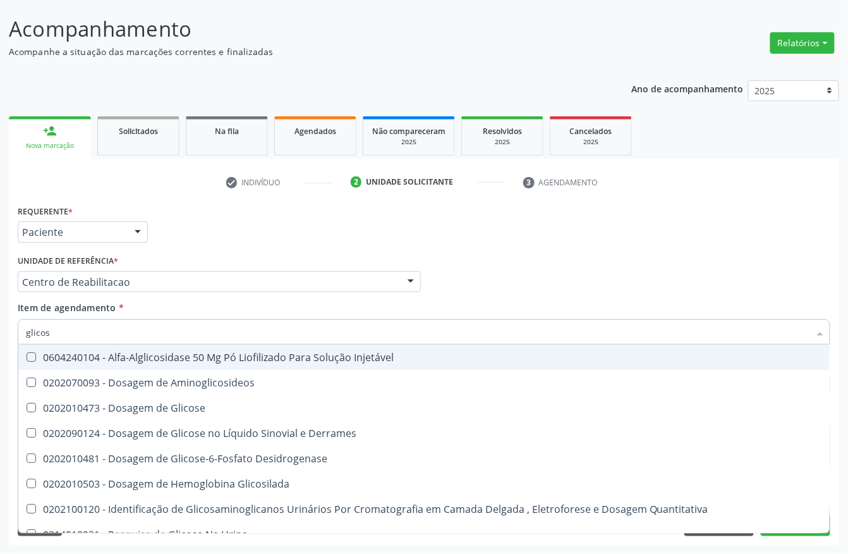
type input "glicose"
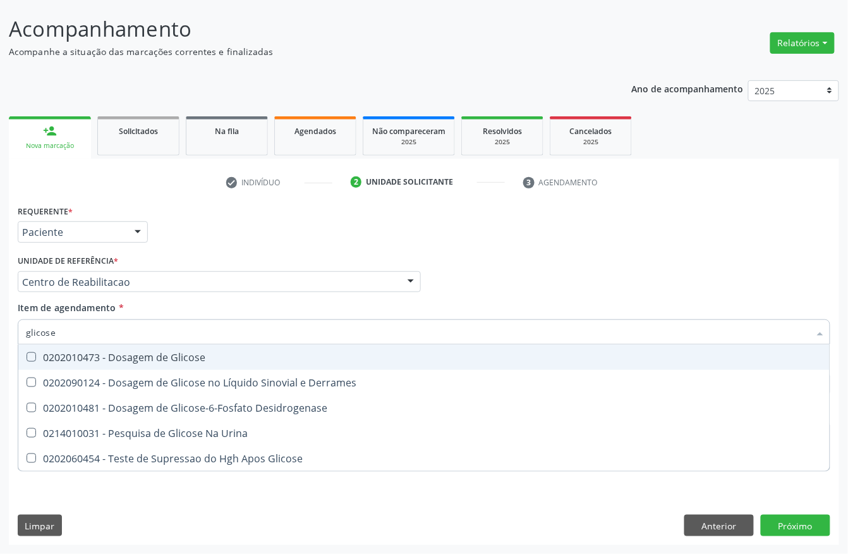
click at [175, 357] on div "0202010473 - Dosagem de Glicose" at bounding box center [424, 357] width 796 height 10
checkbox Glicose "true"
drag, startPoint x: 63, startPoint y: 339, endPoint x: 0, endPoint y: 334, distance: 63.3
click at [0, 334] on div "Acompanhamento Acompanhe a situação das marcações correntes e finalizadas Relat…" at bounding box center [424, 275] width 848 height 557
type input "tg"
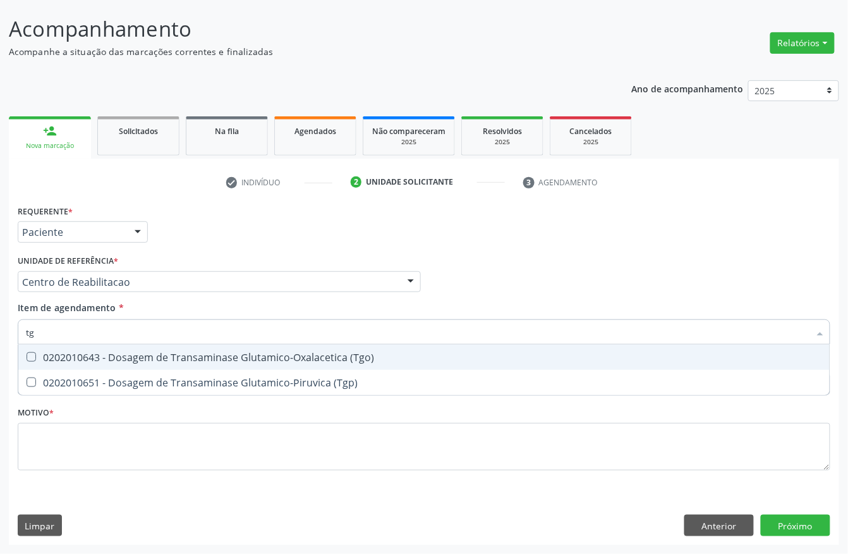
click at [33, 354] on \(Tgo\) at bounding box center [31, 356] width 9 height 9
click at [27, 354] on \(Tgo\) "checkbox" at bounding box center [22, 357] width 8 height 8
checkbox \(Tgo\) "true"
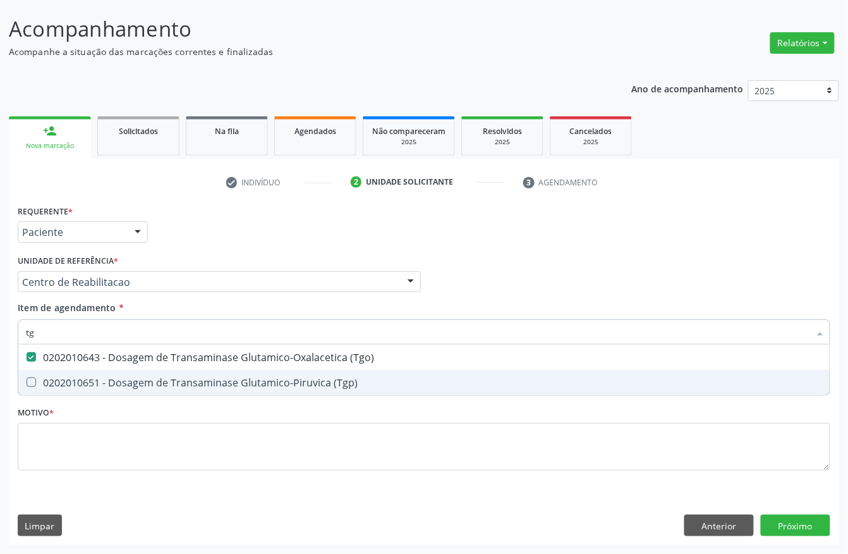
click at [37, 377] on div "0202010651 - Dosagem de Transaminase Glutamico-Piruvica (Tgp)" at bounding box center [424, 382] width 796 height 10
checkbox \(Tgp\) "true"
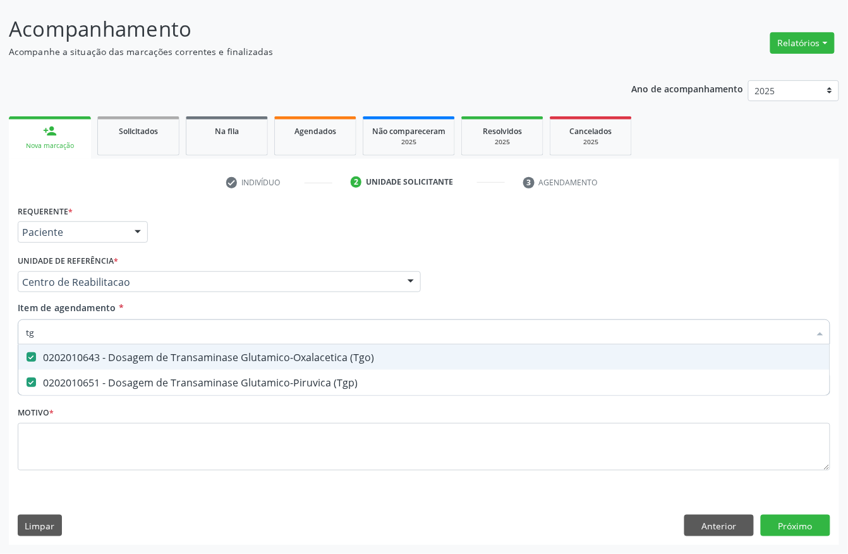
drag, startPoint x: 39, startPoint y: 330, endPoint x: 8, endPoint y: 329, distance: 31.6
click at [8, 329] on div "Acompanhamento Acompanhe a situação das marcações correntes e finalizadas Relat…" at bounding box center [424, 275] width 848 height 557
type input "c"
checkbox \(Tgo\) "false"
checkbox \(Tgp\) "false"
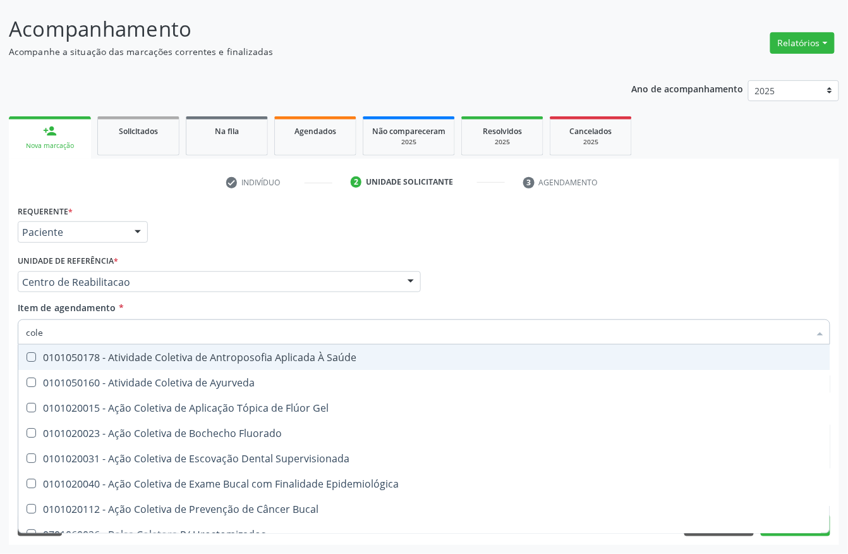
type input "coles"
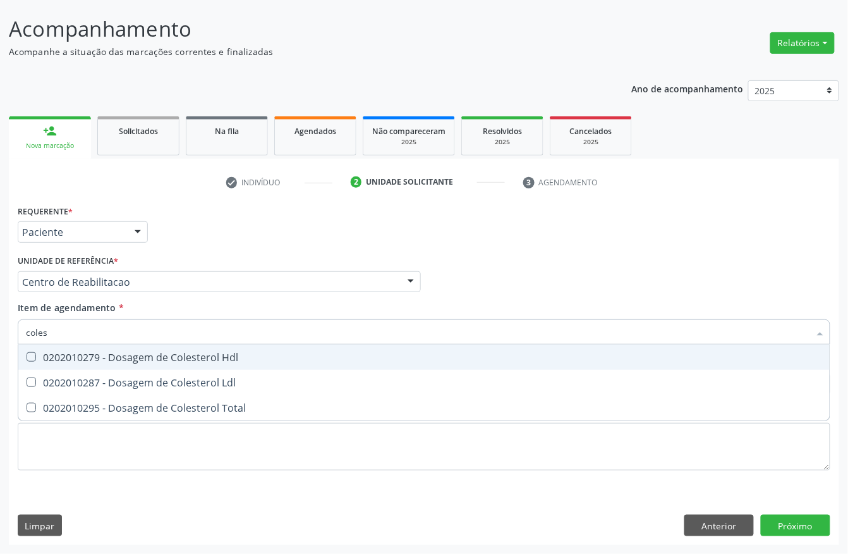
click at [48, 362] on div "0202010279 - Dosagem de Colesterol Hdl" at bounding box center [424, 357] width 796 height 10
checkbox Hdl "true"
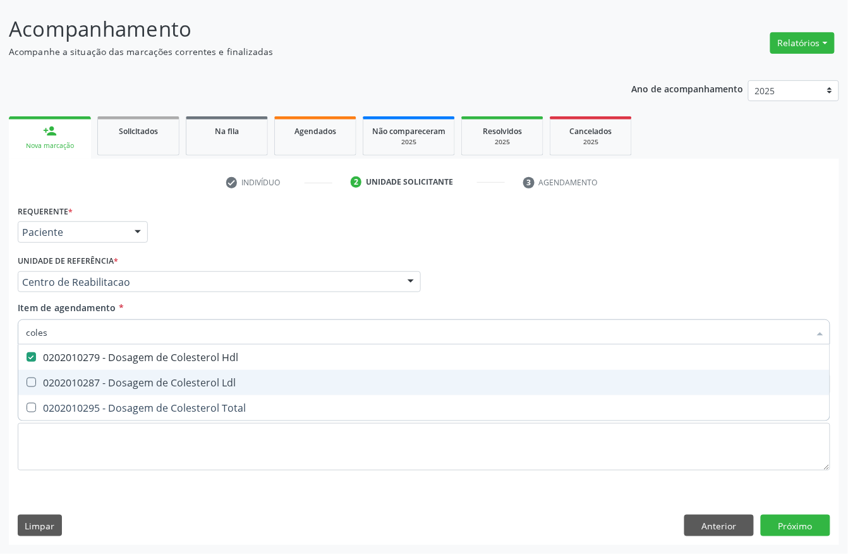
click at [48, 378] on div "0202010287 - Dosagem de Colesterol Ldl" at bounding box center [424, 382] width 796 height 10
checkbox Ldl "true"
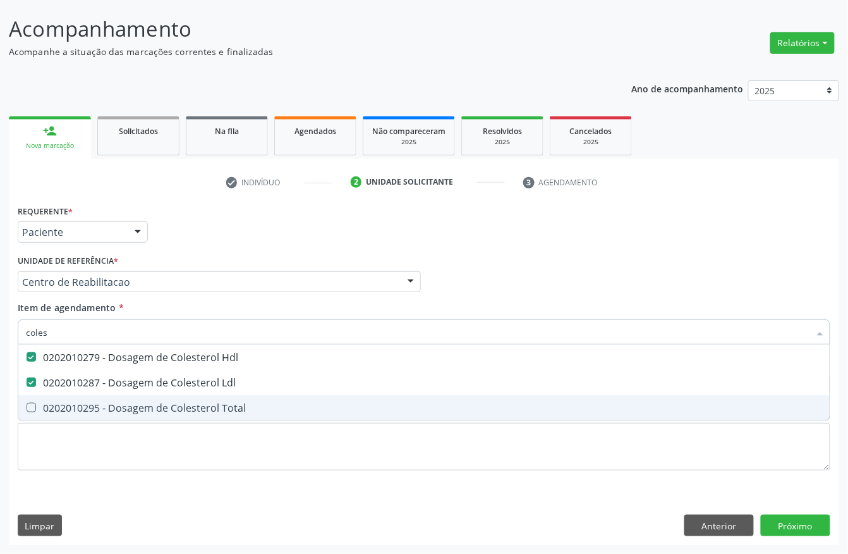
click at [48, 397] on span "0202010295 - Dosagem de Colesterol Total" at bounding box center [423, 407] width 811 height 25
checkbox Total "true"
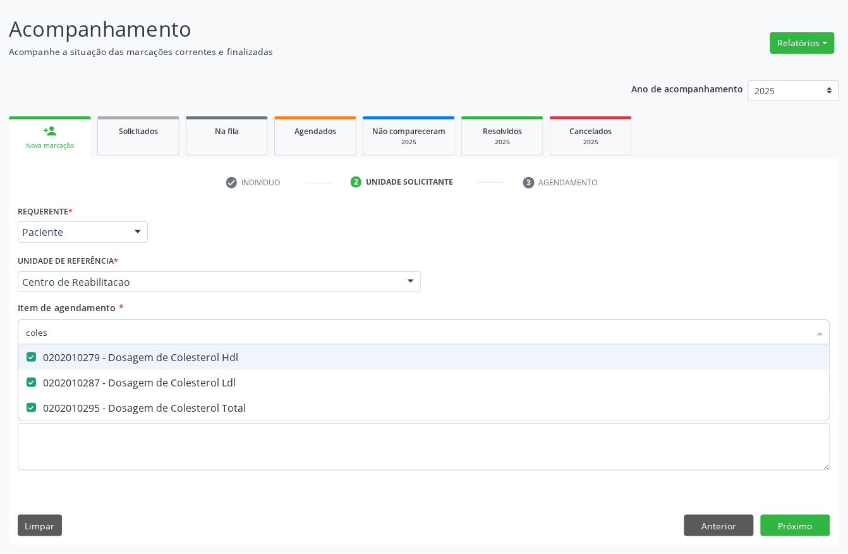
drag, startPoint x: 10, startPoint y: 331, endPoint x: 0, endPoint y: 331, distance: 10.1
click at [0, 331] on div "Acompanhamento Acompanhe a situação das marcações correntes e finalizadas Relat…" at bounding box center [424, 275] width 848 height 557
type input "ure"
checkbox Hdl "false"
checkbox Ldl "false"
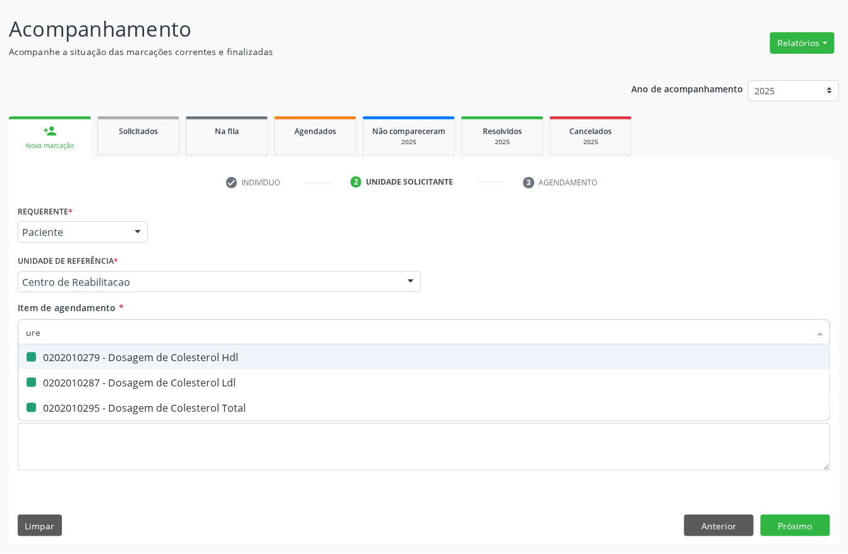
checkbox Total "false"
type input "ureia"
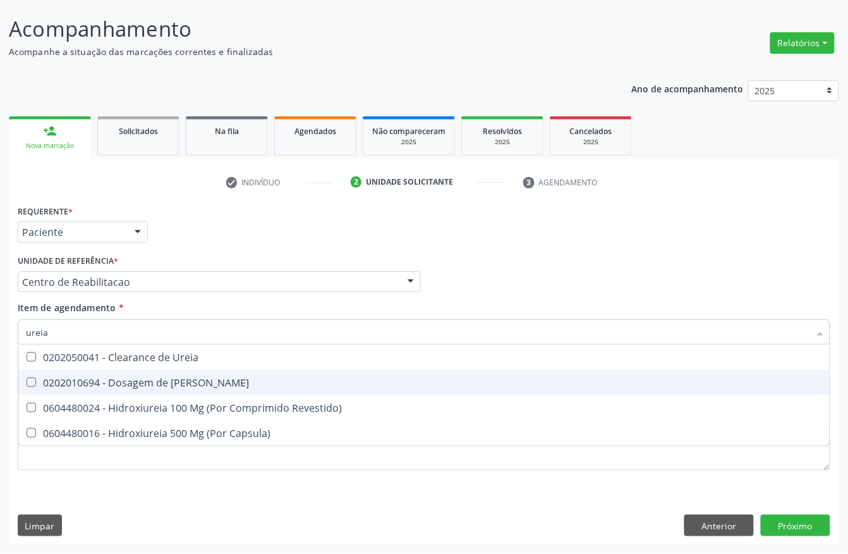
click at [53, 372] on span "0202010694 - Dosagem de [PERSON_NAME]" at bounding box center [423, 382] width 811 height 25
checkbox Ureia "true"
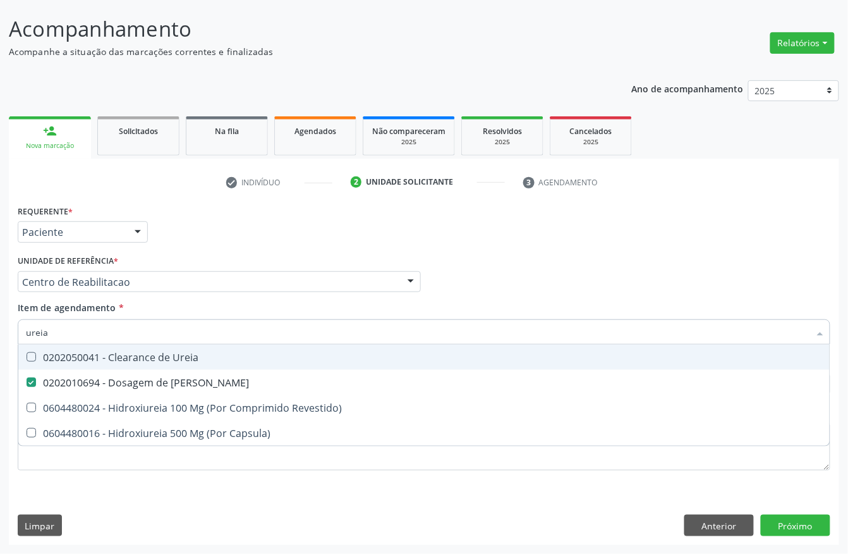
drag, startPoint x: 28, startPoint y: 331, endPoint x: 19, endPoint y: 329, distance: 9.0
click at [19, 329] on div "ureia" at bounding box center [424, 331] width 813 height 25
type input "cre"
checkbox Ureia "false"
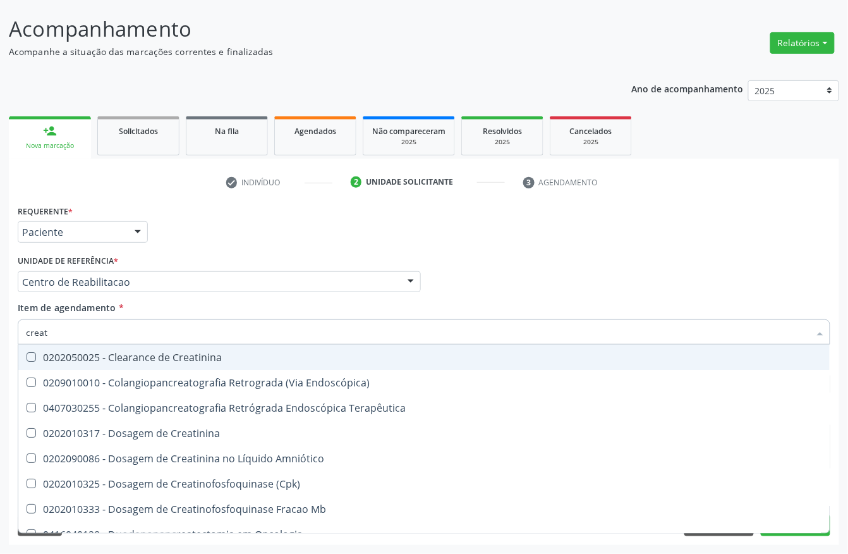
type input "creati"
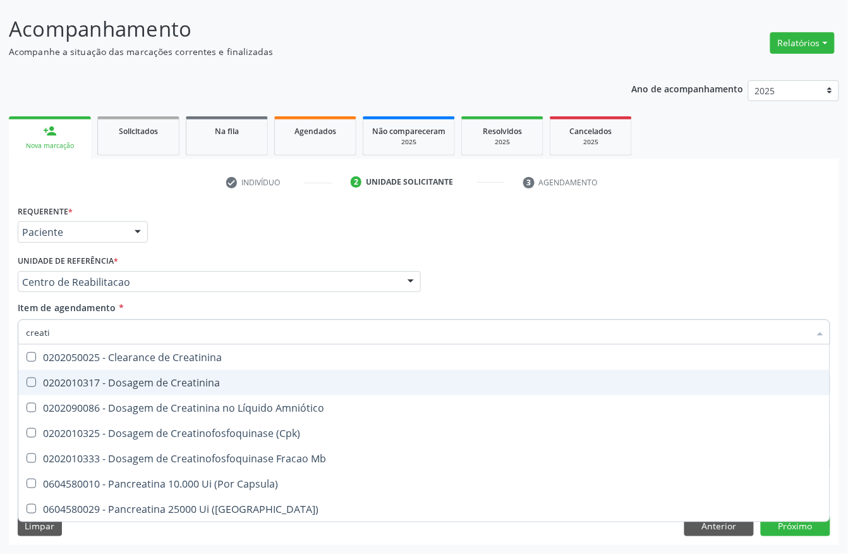
click at [96, 382] on div "0202010317 - Dosagem de Creatinina" at bounding box center [424, 382] width 796 height 10
checkbox Creatinina "true"
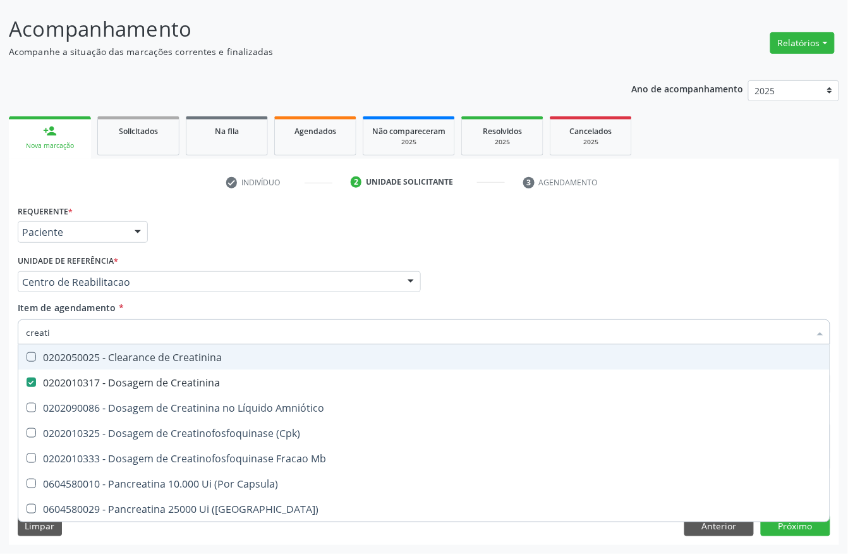
drag, startPoint x: 54, startPoint y: 329, endPoint x: 0, endPoint y: 329, distance: 53.7
click at [0, 329] on div "Acompanhamento Acompanhe a situação das marcações correntes e finalizadas Relat…" at bounding box center [424, 275] width 848 height 557
type input "tsh"
checkbox Creatinina "false"
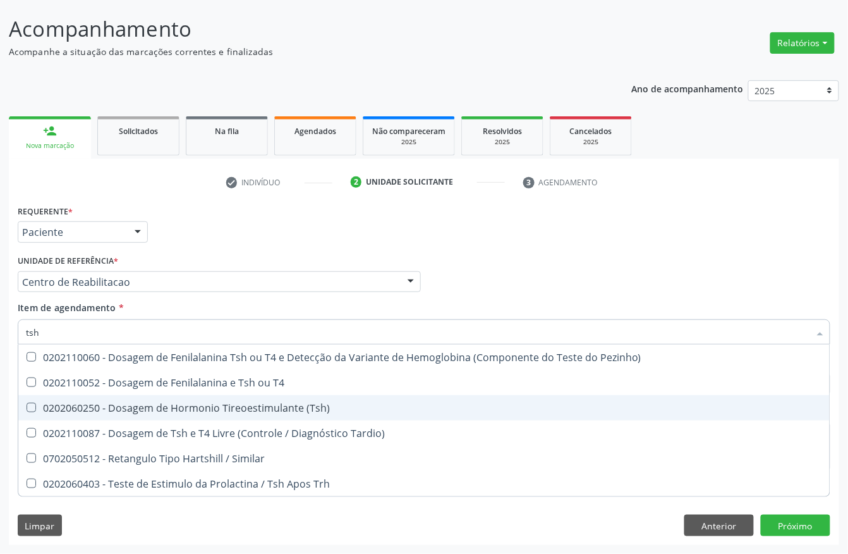
click at [110, 403] on div "0202060250 - Dosagem de Hormonio Tireoestimulante (Tsh)" at bounding box center [424, 408] width 796 height 10
checkbox \(Tsh\) "true"
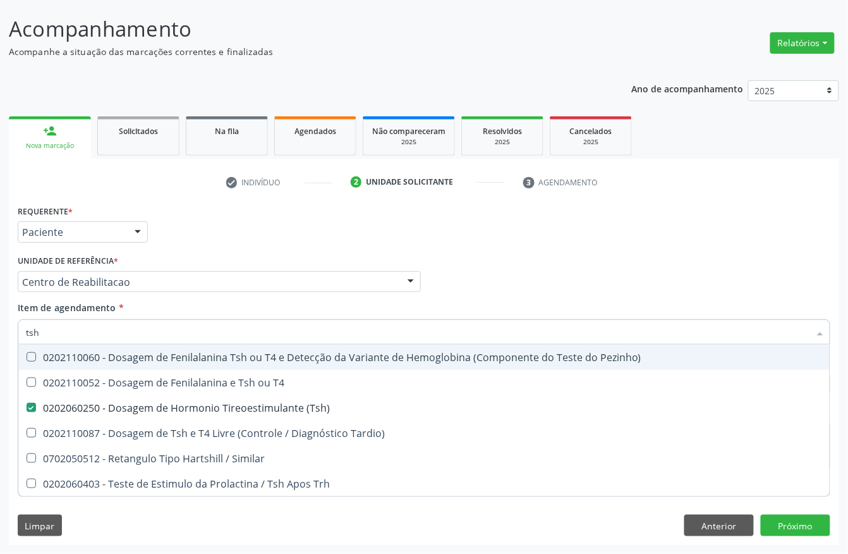
drag, startPoint x: 45, startPoint y: 326, endPoint x: 0, endPoint y: 326, distance: 45.5
click at [0, 326] on div "Acompanhamento Acompanhe a situação das marcações correntes e finalizadas Relat…" at bounding box center [424, 275] width 848 height 557
type input "t4"
checkbox \(Tsh\) "false"
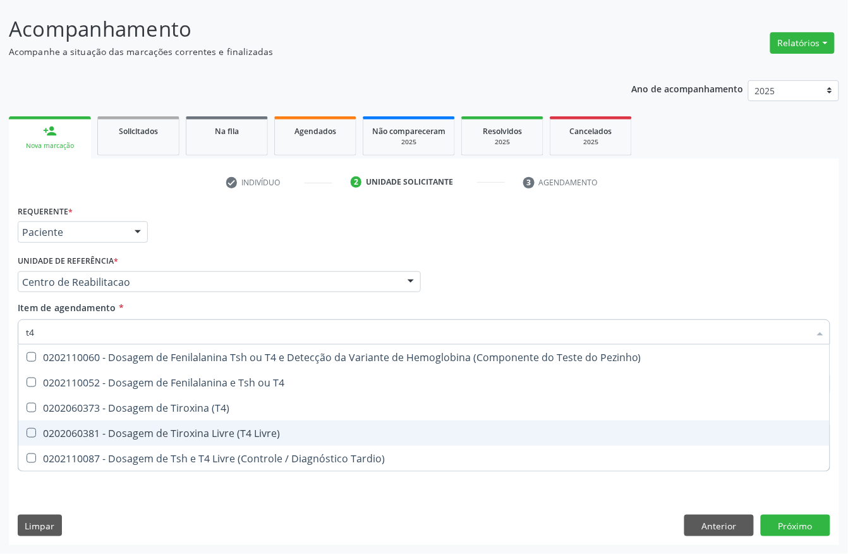
click at [167, 430] on div "0202060381 - Dosagem de Tiroxina Livre (T4 Livre)" at bounding box center [424, 433] width 796 height 10
checkbox Livre\) "true"
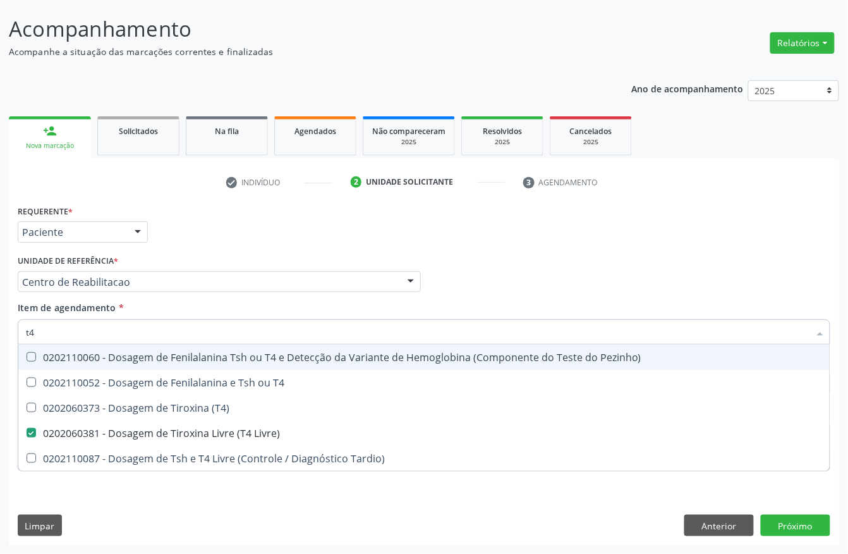
drag, startPoint x: 49, startPoint y: 327, endPoint x: 0, endPoint y: 329, distance: 49.3
click at [0, 329] on div "Acompanhamento Acompanhe a situação das marcações correntes e finalizadas Relat…" at bounding box center [424, 275] width 848 height 557
type input "tri"
checkbox Livre\) "false"
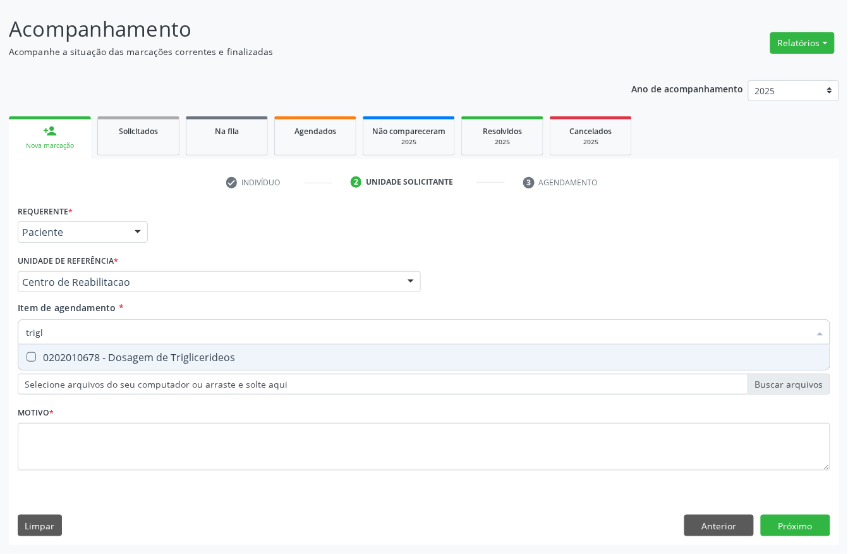
type input "trigli"
click at [83, 361] on div "0202010678 - Dosagem de Triglicerideos" at bounding box center [424, 357] width 796 height 10
checkbox Triglicerideos "true"
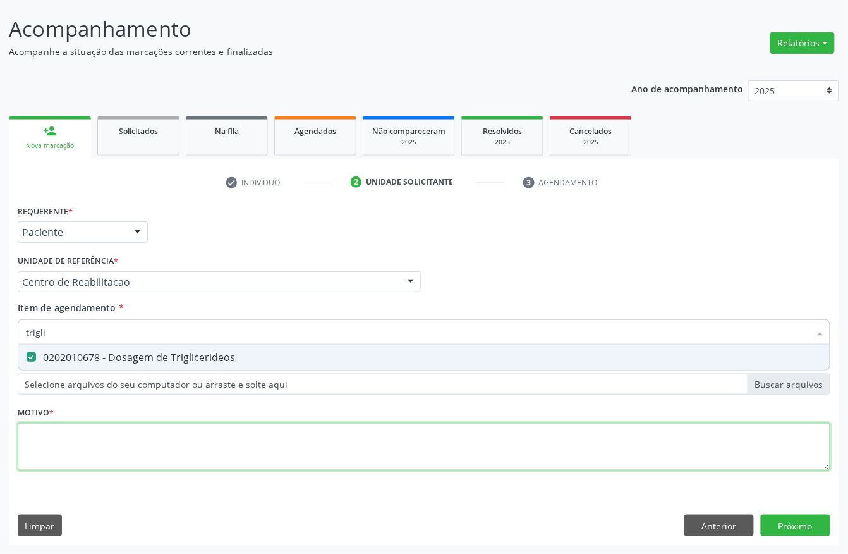
click at [107, 445] on div "Requerente * Paciente Profissional de Saúde Paciente Nenhum resultado encontrad…" at bounding box center [424, 345] width 813 height 286
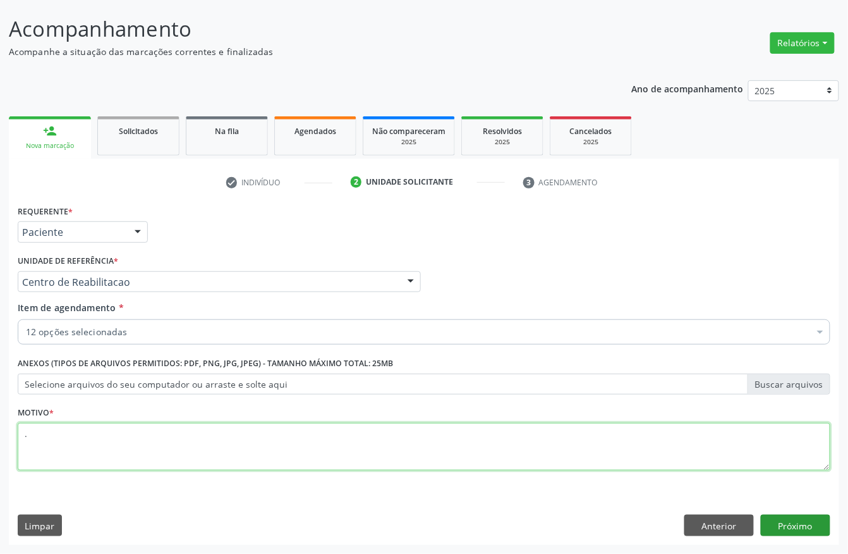
type textarea "."
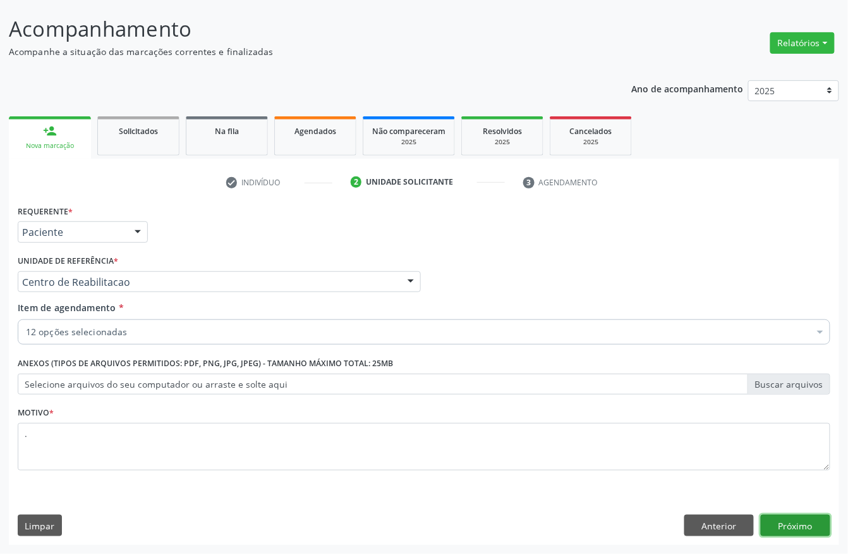
click at [782, 528] on button "Próximo" at bounding box center [796, 524] width 70 height 21
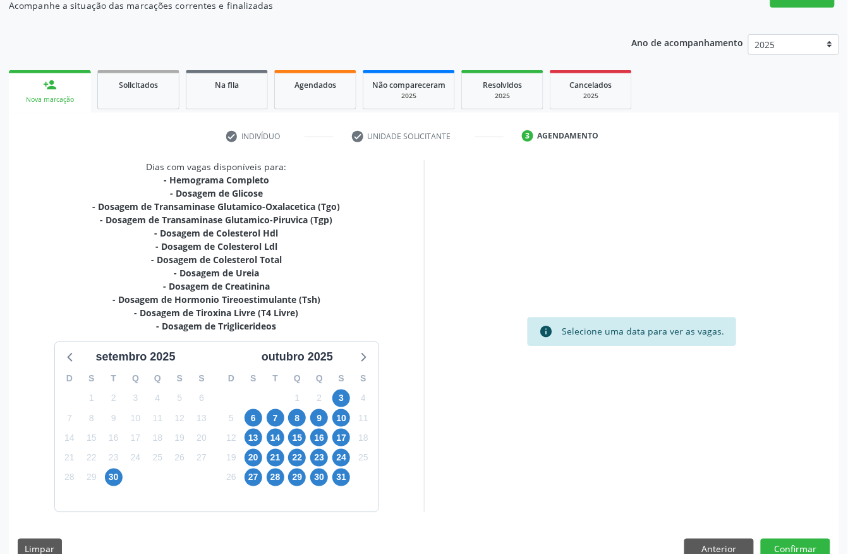
scroll to position [143, 0]
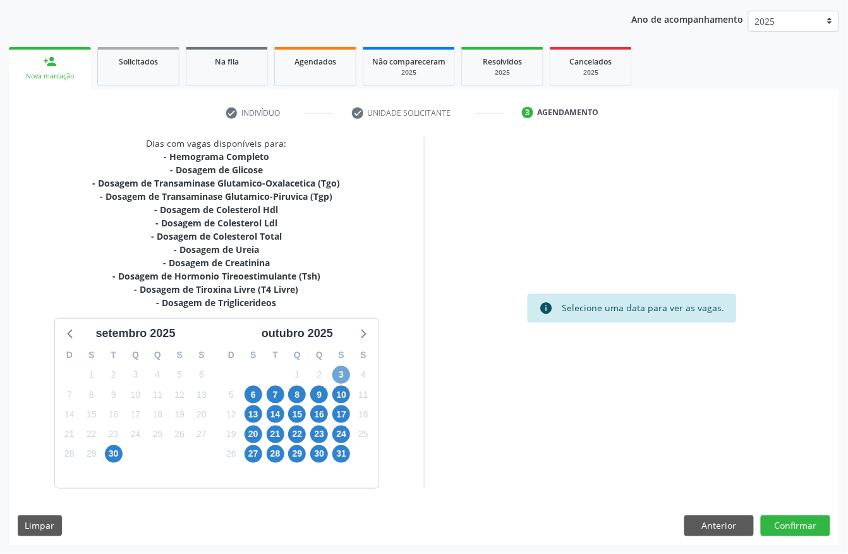
click at [334, 372] on span "3" at bounding box center [341, 375] width 18 height 18
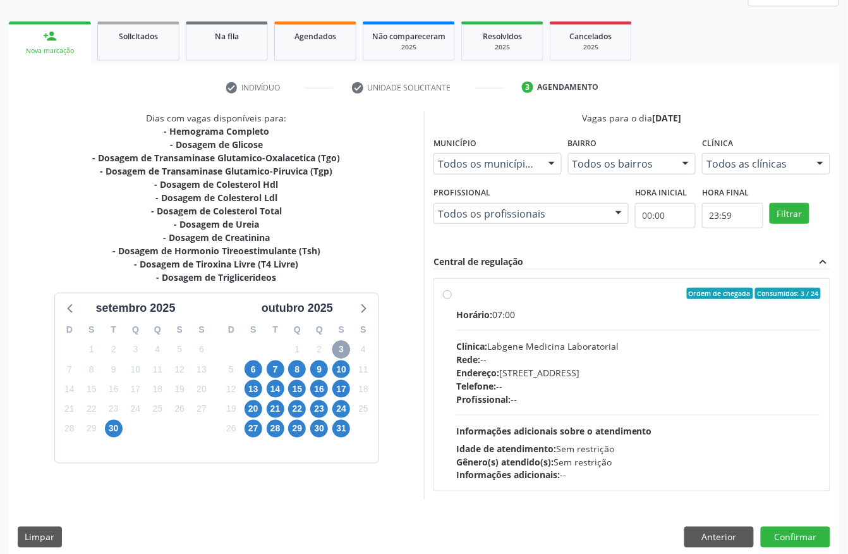
scroll to position [181, 0]
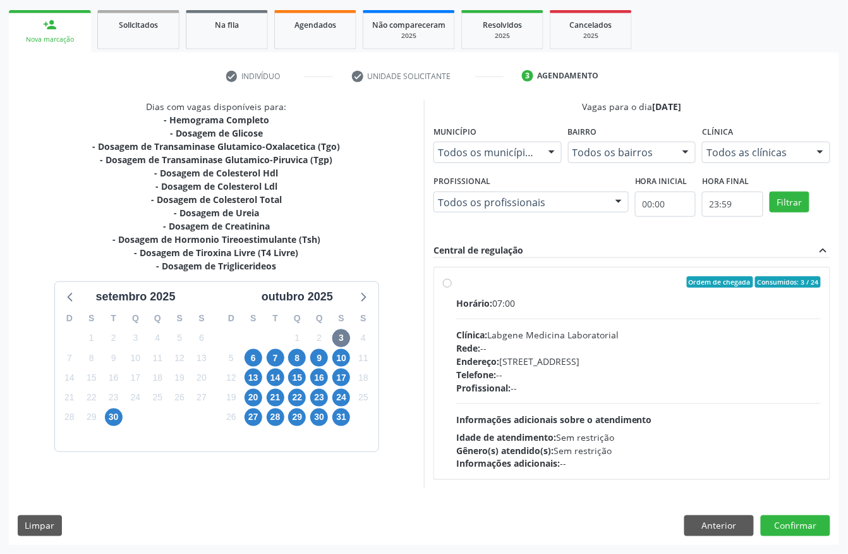
click at [492, 304] on span "Horário:" at bounding box center [474, 303] width 36 height 12
click at [452, 288] on input "Ordem de chegada Consumidos: 3 / 24 Horário: 07:00 Clínica: Labgene Medicina La…" at bounding box center [447, 281] width 9 height 11
radio input "true"
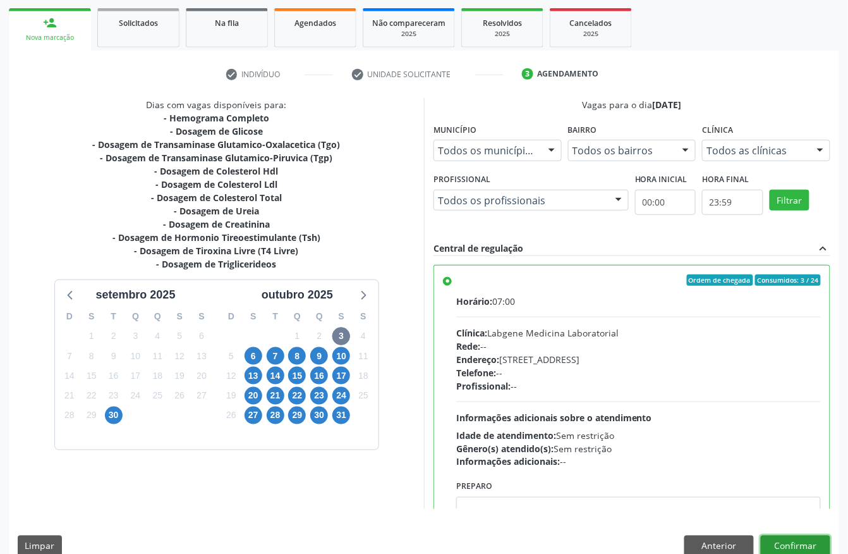
click at [779, 545] on button "Confirmar" at bounding box center [796, 545] width 70 height 21
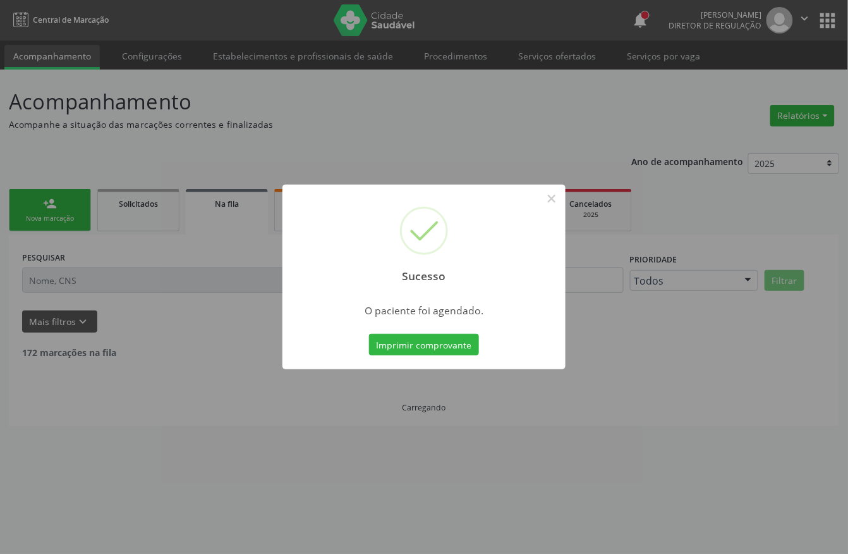
scroll to position [0, 0]
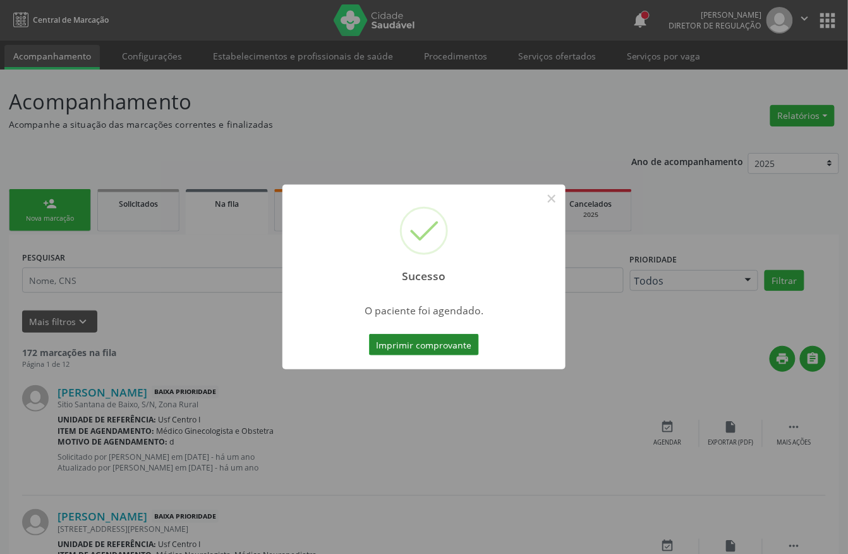
click at [408, 340] on button "Imprimir comprovante" at bounding box center [424, 344] width 110 height 21
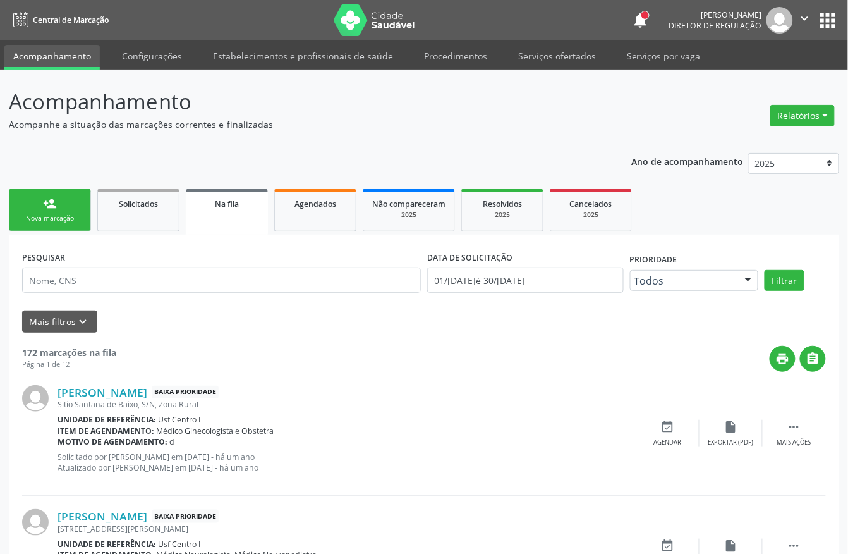
click at [57, 225] on link "person_add Nova marcação" at bounding box center [50, 210] width 82 height 42
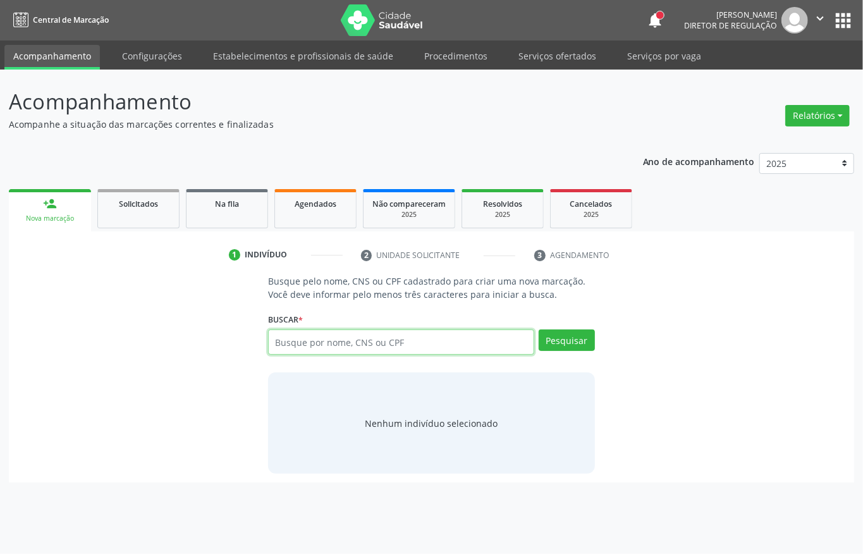
click at [475, 337] on input "text" at bounding box center [401, 341] width 266 height 25
type input "thay"
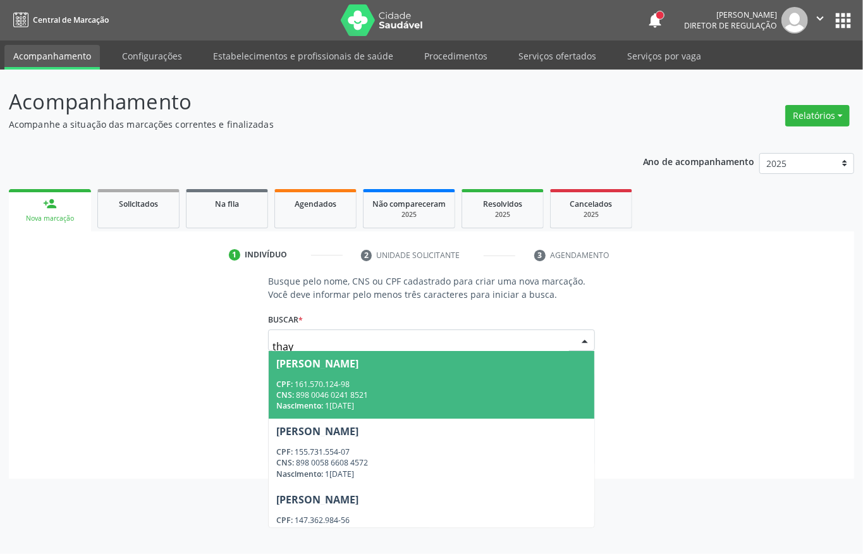
click at [346, 384] on div "CPF: 161.570.124-98" at bounding box center [431, 384] width 310 height 11
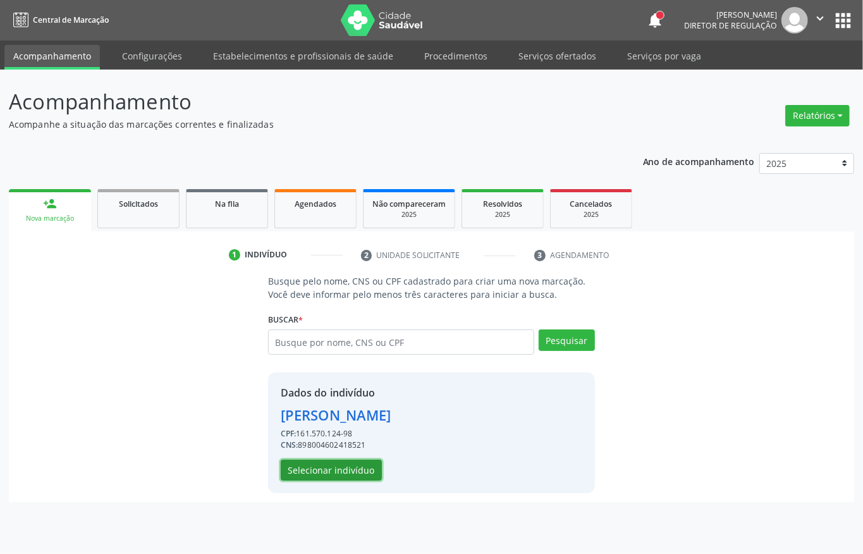
click at [345, 463] on button "Selecionar indivíduo" at bounding box center [331, 469] width 101 height 21
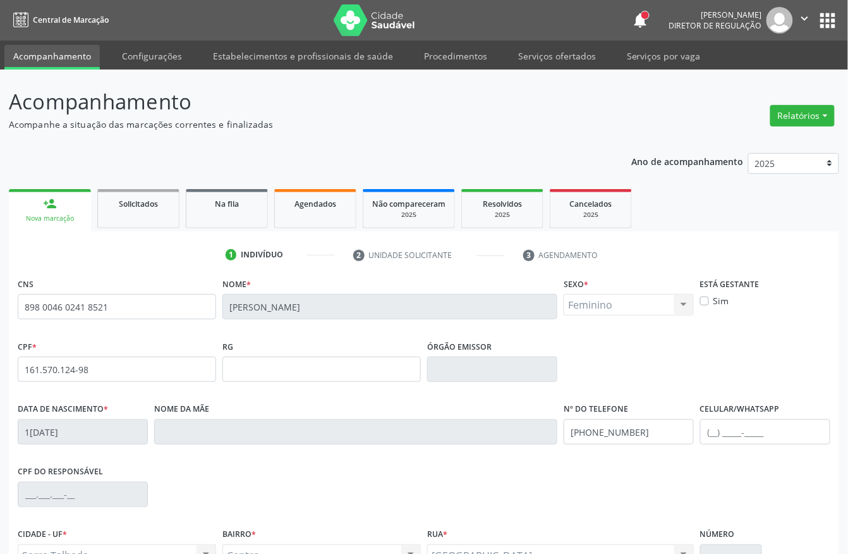
click at [806, 16] on icon "" at bounding box center [805, 18] width 14 height 14
click at [777, 82] on link "Sair" at bounding box center [772, 77] width 87 height 18
